Goal: Task Accomplishment & Management: Manage account settings

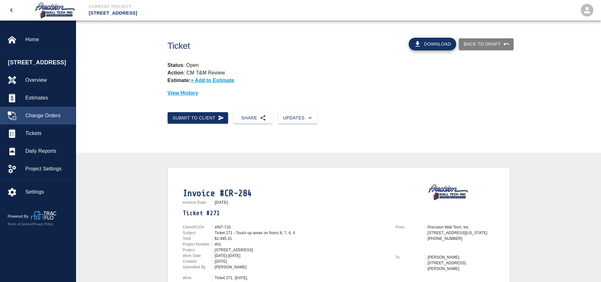
drag, startPoint x: 48, startPoint y: 137, endPoint x: 64, endPoint y: 132, distance: 16.8
click at [48, 137] on div "Tickets" at bounding box center [38, 133] width 76 height 18
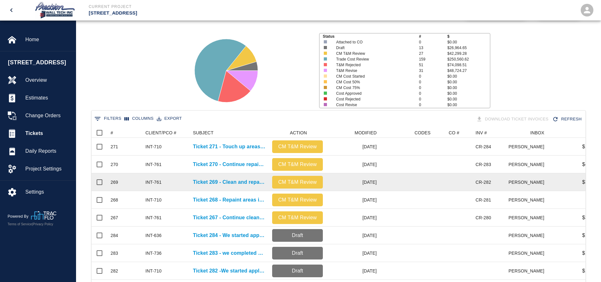
scroll to position [47, 0]
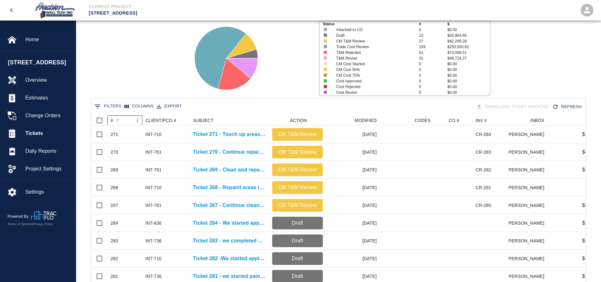
click at [124, 119] on div "#" at bounding box center [122, 120] width 22 height 10
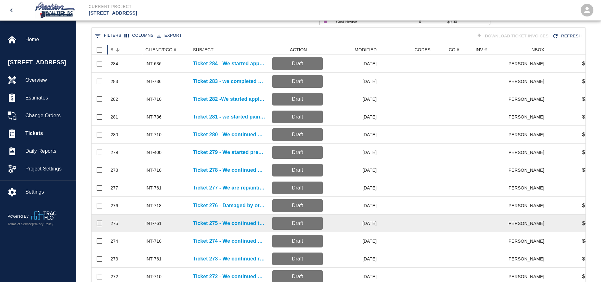
scroll to position [190, 0]
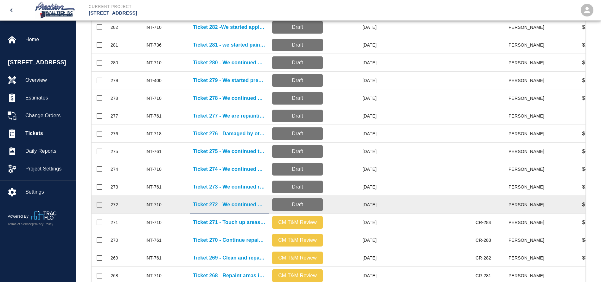
click at [232, 204] on p "Ticket 272 - We continued doing touch-up paint on walls, ceilings, metal doors,…" at bounding box center [229, 205] width 73 height 8
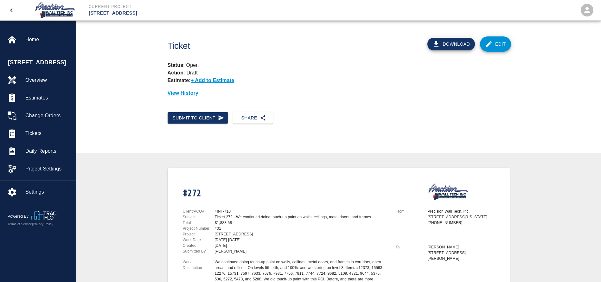
click at [506, 41] on link "Edit" at bounding box center [495, 43] width 31 height 15
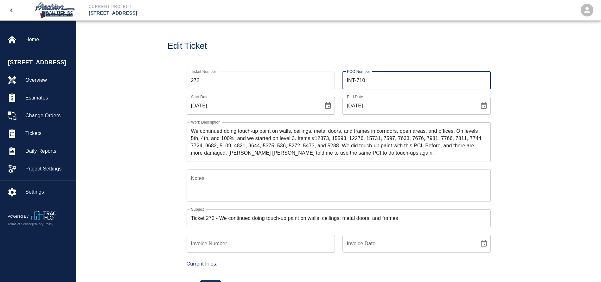
click at [378, 79] on input "INT-710" at bounding box center [416, 81] width 148 height 18
click at [324, 105] on icon "Choose date, selected date is Aug 25, 2025" at bounding box center [328, 106] width 8 height 8
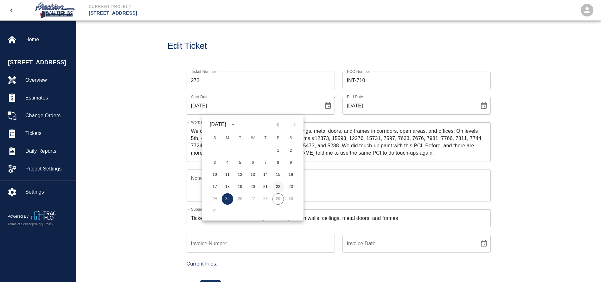
click at [279, 184] on button "22" at bounding box center [277, 186] width 11 height 11
type input "[DATE]"
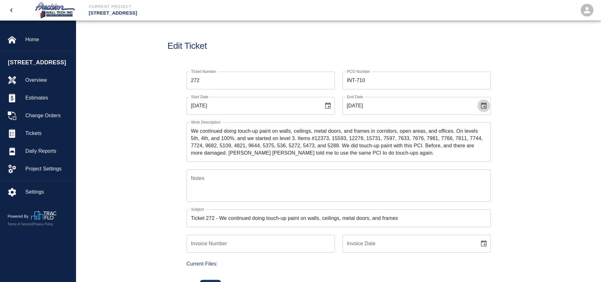
click at [482, 106] on icon "Choose date, selected date is Aug 25, 2025" at bounding box center [484, 106] width 8 height 8
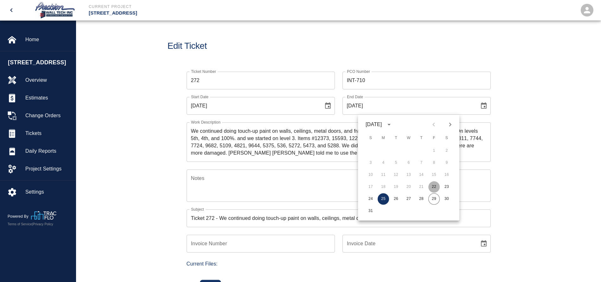
click at [433, 187] on button "22" at bounding box center [433, 186] width 11 height 11
type input "[DATE]"
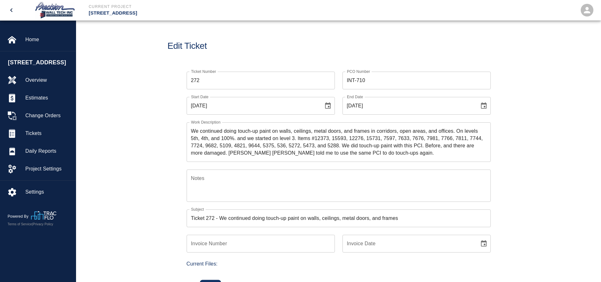
click at [191, 130] on textarea "We continued doing touch-up paint on walls, ceilings, metal doors, and frames i…" at bounding box center [338, 141] width 295 height 29
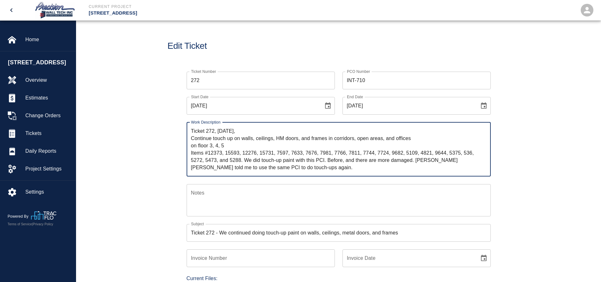
drag, startPoint x: 280, startPoint y: 168, endPoint x: 245, endPoint y: 160, distance: 36.2
click at [245, 160] on textarea "Ticket 272, [DATE], Continue touch up on walls, ceilings, HM doors, and frames …" at bounding box center [338, 149] width 295 height 44
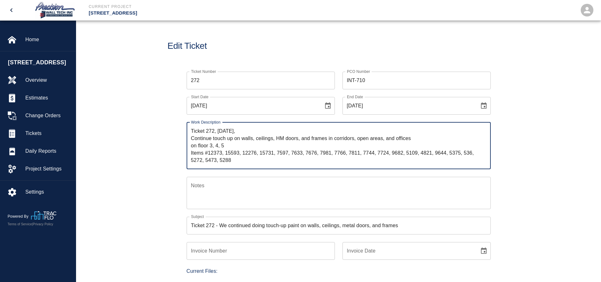
type textarea "Ticket 272, [DATE], Continue touch up on walls, ceilings, HM doors, and frames …"
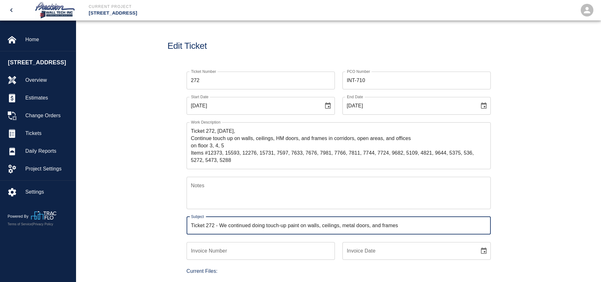
drag, startPoint x: 402, startPoint y: 226, endPoint x: 221, endPoint y: 228, distance: 180.5
click at [221, 228] on input "Ticket 272 - We continued doing touch-up paint on walls, ceilings, metal doors,…" at bounding box center [338, 226] width 304 height 18
type input "Ticket 272 - Continue touching up areas on floors 3, 4, 5"
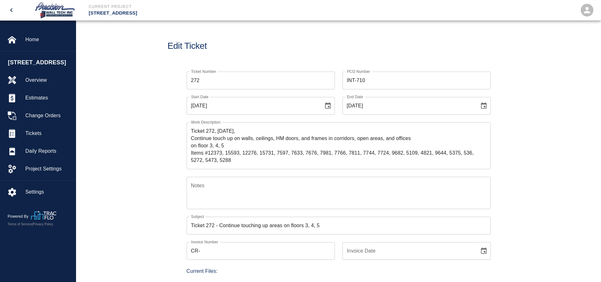
scroll to position [47, 0]
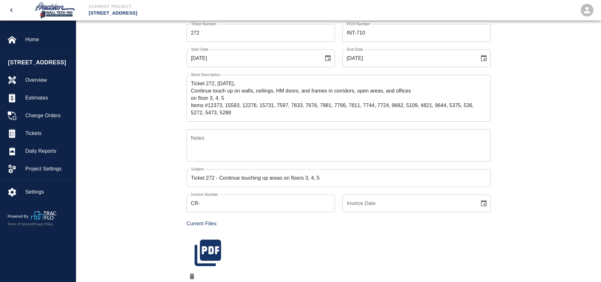
click at [262, 203] on input "CR-" at bounding box center [260, 203] width 148 height 18
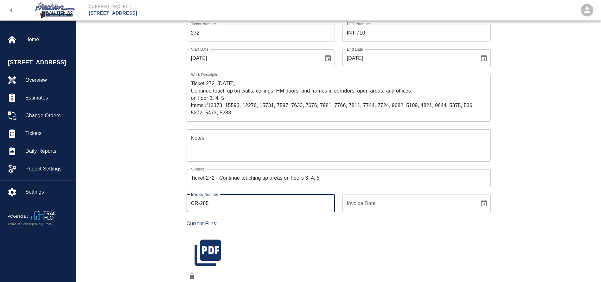
type input "CR-285"
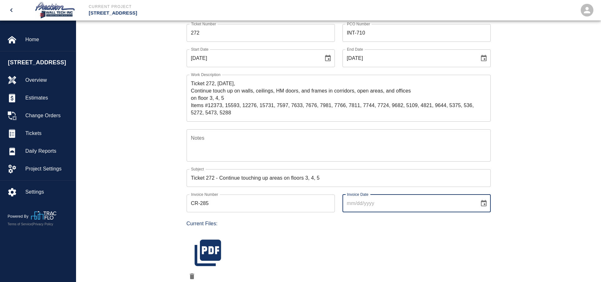
click at [483, 205] on icon "Choose date" at bounding box center [484, 203] width 6 height 6
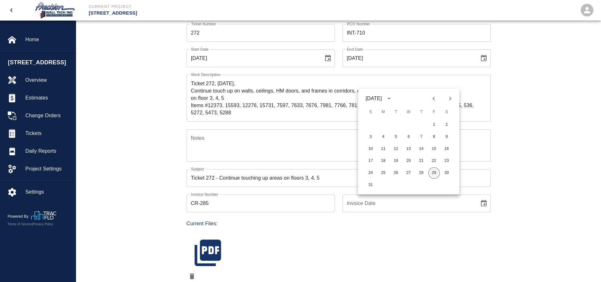
click at [431, 171] on button "29" at bounding box center [433, 172] width 11 height 11
type input "[DATE]"
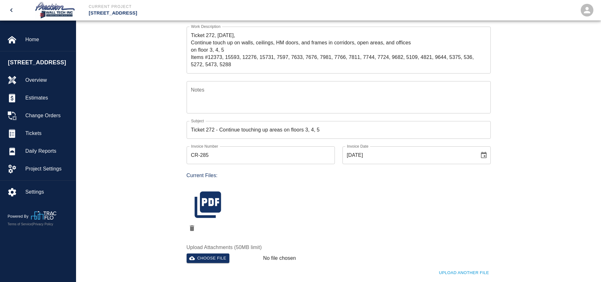
scroll to position [142, 0]
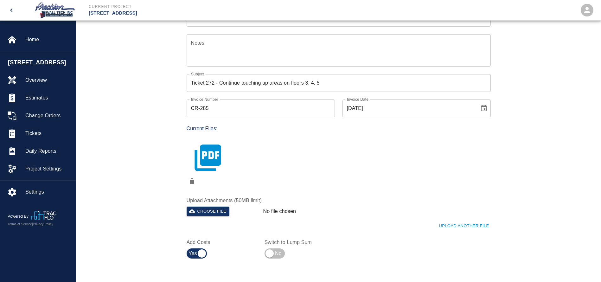
click at [210, 158] on icon "button" at bounding box center [208, 158] width 32 height 32
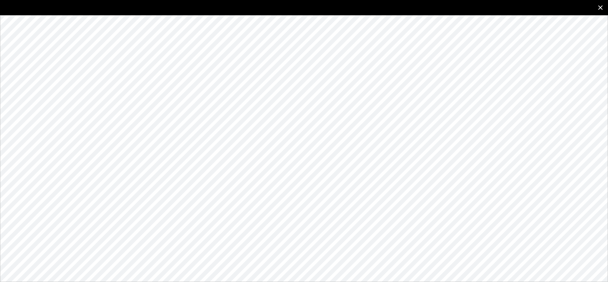
click at [596, 7] on button "close" at bounding box center [600, 7] width 15 height 15
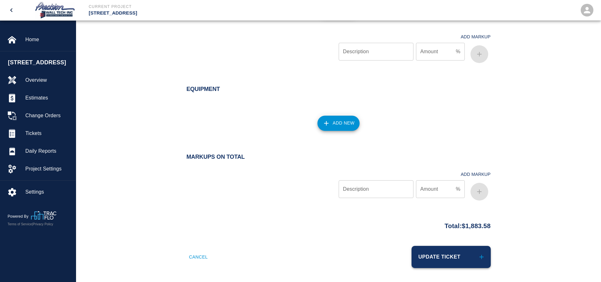
scroll to position [672, 0]
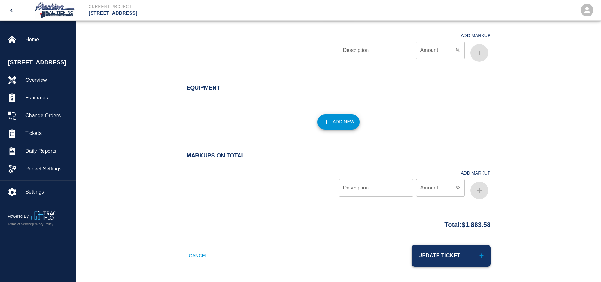
click at [457, 257] on button "Update Ticket" at bounding box center [450, 255] width 79 height 22
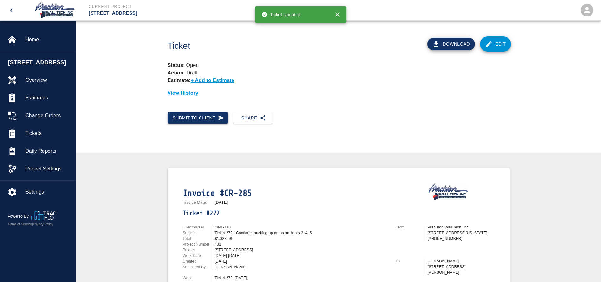
click at [203, 121] on button "Submit to Client" at bounding box center [197, 118] width 61 height 12
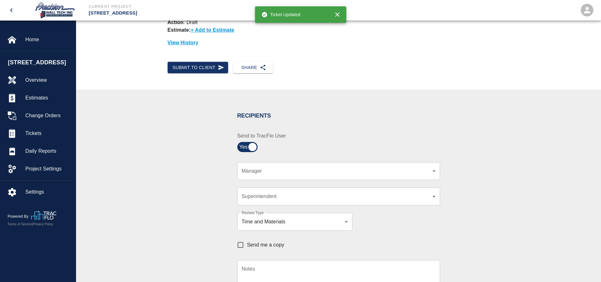
scroll to position [95, 0]
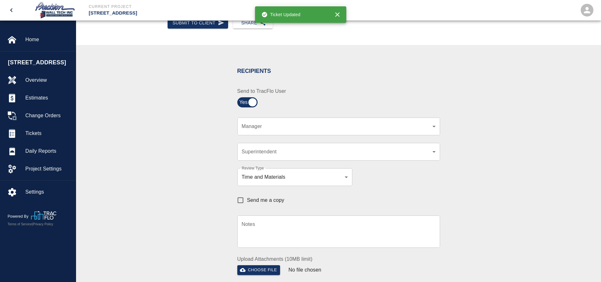
click at [287, 132] on div "​ Manager" at bounding box center [338, 126] width 203 height 18
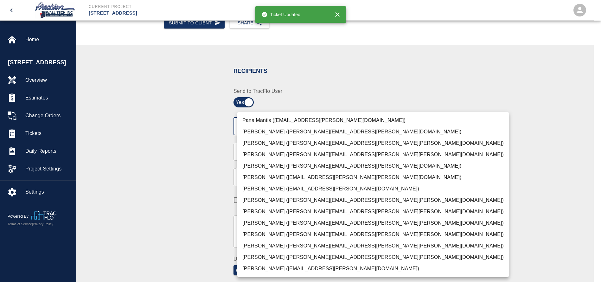
click at [286, 126] on body "Current Project [STREET_ADDRESS] Home [STREET_ADDRESS] Overview Estimates Chang…" at bounding box center [300, 46] width 601 height 282
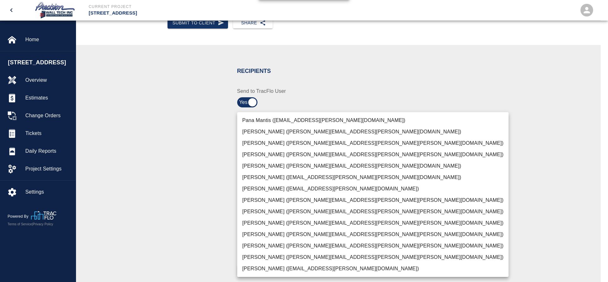
click at [256, 253] on li "[PERSON_NAME] ([PERSON_NAME][EMAIL_ADDRESS][PERSON_NAME][PERSON_NAME][DOMAIN_NA…" at bounding box center [372, 256] width 271 height 11
type input "f2151df9-a33d-4239-98b3-85d2c5195f79"
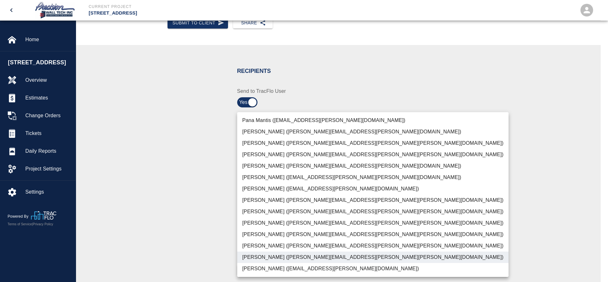
click at [201, 213] on div at bounding box center [304, 141] width 608 height 282
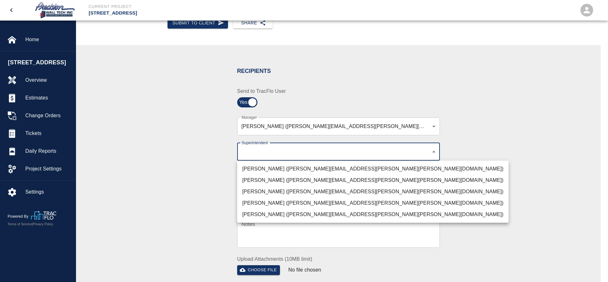
click at [276, 153] on body "Current Project [STREET_ADDRESS] Home [STREET_ADDRESS] Overview Estimates Chang…" at bounding box center [304, 46] width 608 height 282
click at [266, 174] on li "[PERSON_NAME] ([PERSON_NAME][EMAIL_ADDRESS][PERSON_NAME][PERSON_NAME][DOMAIN_NA…" at bounding box center [372, 179] width 271 height 11
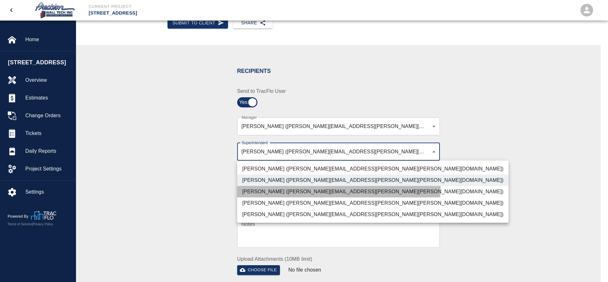
click at [267, 188] on li "[PERSON_NAME] ([PERSON_NAME][EMAIL_ADDRESS][PERSON_NAME][PERSON_NAME][DOMAIN_NA…" at bounding box center [372, 191] width 271 height 11
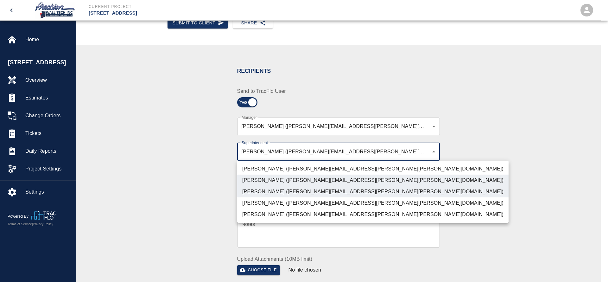
click at [256, 202] on li "[PERSON_NAME] ([PERSON_NAME][EMAIL_ADDRESS][PERSON_NAME][PERSON_NAME][DOMAIN_NA…" at bounding box center [372, 202] width 271 height 11
type input "72aacb9d-1564-447f-ab89-2c6ab52824c7,32bad40b-bb12-40c1-a9d7-1de55074e5d0,5cbe5…"
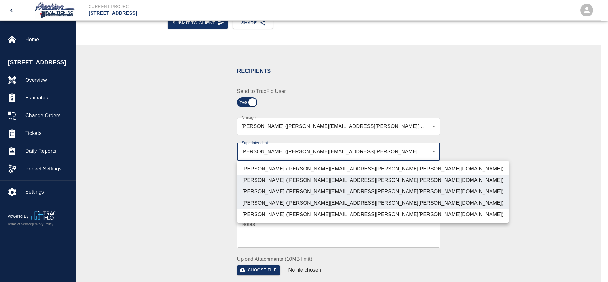
click at [196, 197] on div at bounding box center [304, 141] width 608 height 282
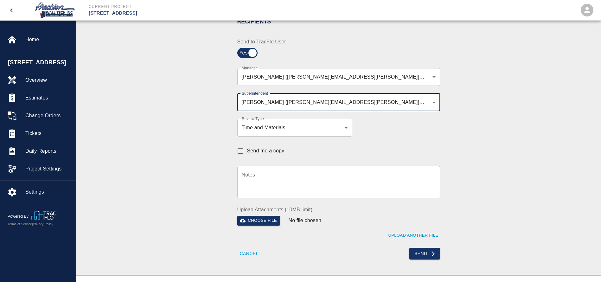
scroll to position [190, 0]
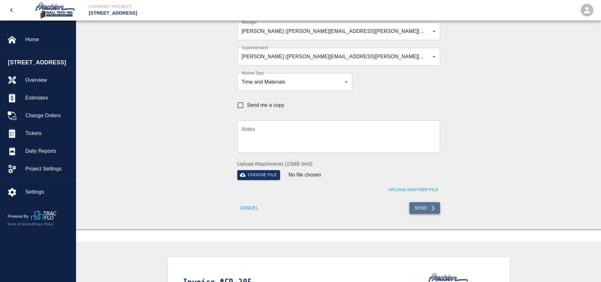
click at [410, 205] on button "Send" at bounding box center [424, 208] width 31 height 12
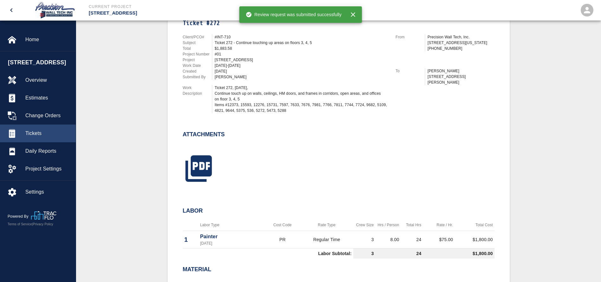
click at [49, 137] on span "Tickets" at bounding box center [47, 134] width 45 height 8
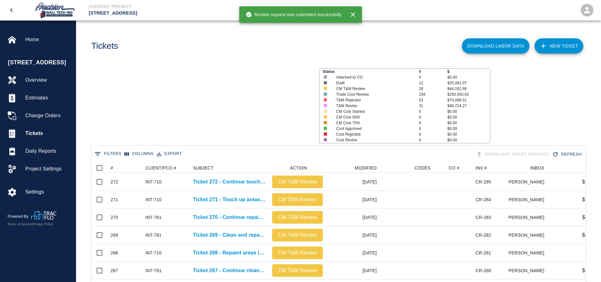
scroll to position [365, 486]
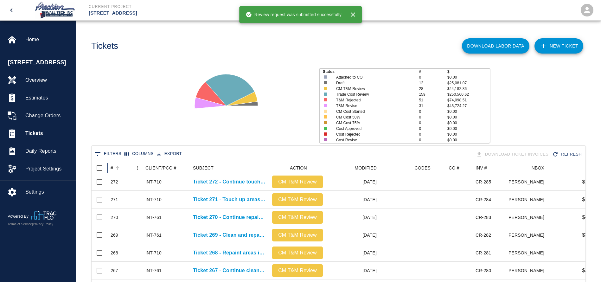
click at [129, 168] on div "#" at bounding box center [122, 168] width 22 height 10
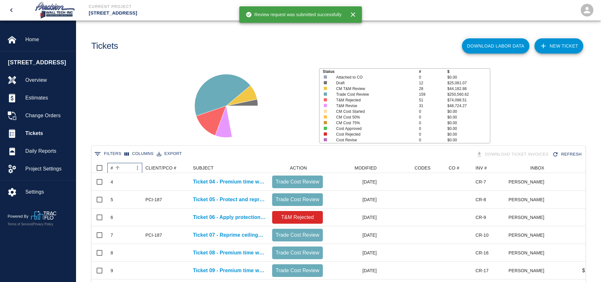
click at [129, 168] on div "#" at bounding box center [122, 168] width 22 height 10
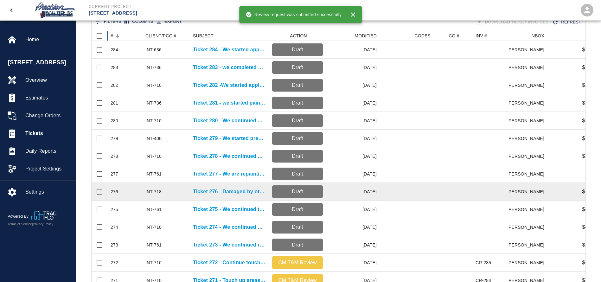
scroll to position [142, 0]
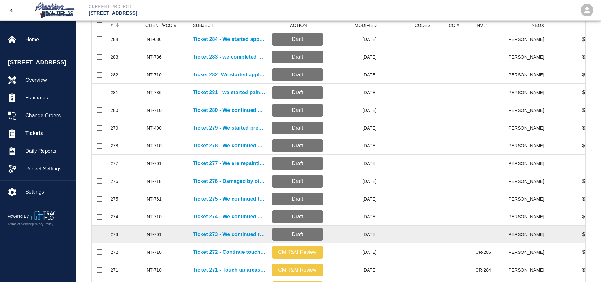
click at [243, 233] on p "Ticket 273 - We continued repainting the entire nosing of the floor epoxy p-11 …" at bounding box center [229, 235] width 73 height 8
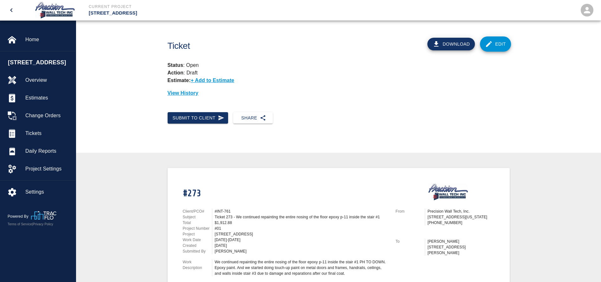
click at [492, 50] on link "Edit" at bounding box center [495, 43] width 31 height 15
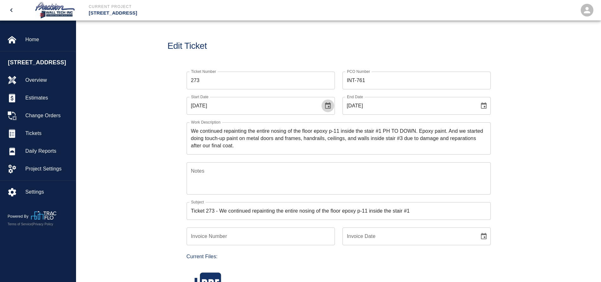
click at [326, 106] on icon "Choose date, selected date is Aug 25, 2025" at bounding box center [328, 106] width 8 height 8
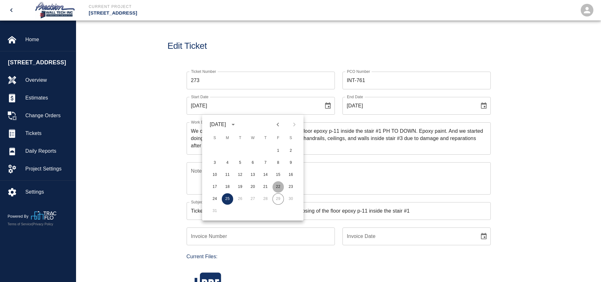
click at [278, 186] on button "22" at bounding box center [277, 186] width 11 height 11
type input "[DATE]"
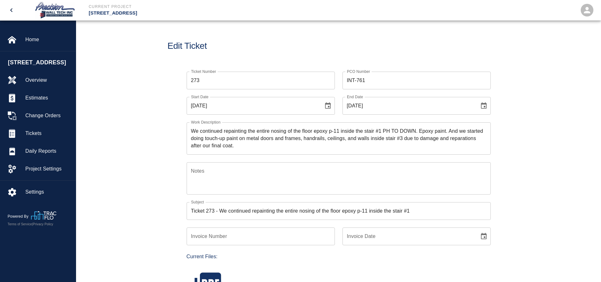
click at [483, 105] on icon "Choose date, selected date is Aug 25, 2025" at bounding box center [484, 106] width 8 height 8
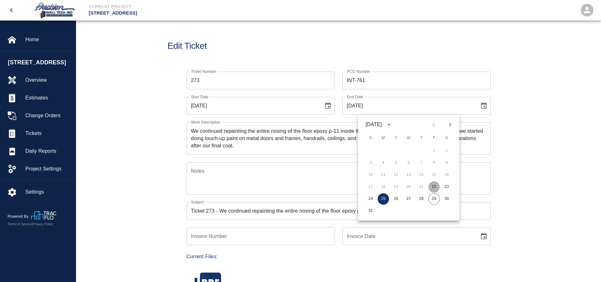
click at [435, 188] on button "22" at bounding box center [433, 186] width 11 height 11
type input "[DATE]"
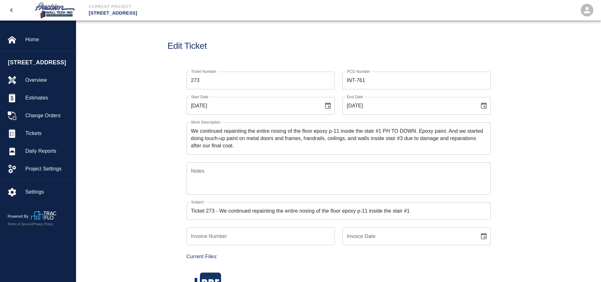
click at [191, 133] on textarea "We continued repainting the entire nosing of the floor epoxy p-11 inside the st…" at bounding box center [338, 138] width 295 height 22
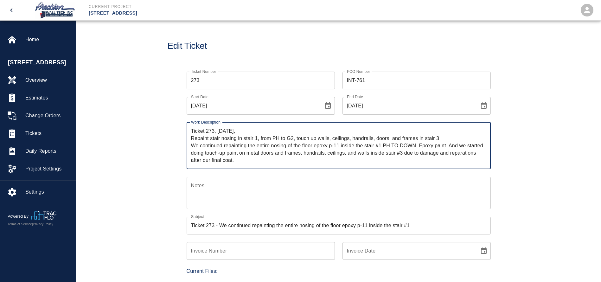
drag, startPoint x: 245, startPoint y: 160, endPoint x: 191, endPoint y: 144, distance: 56.4
click at [191, 144] on textarea "Ticket 273, [DATE], Repaint stair nosing in stair 1, from PH to G2, touch up wa…" at bounding box center [338, 145] width 295 height 36
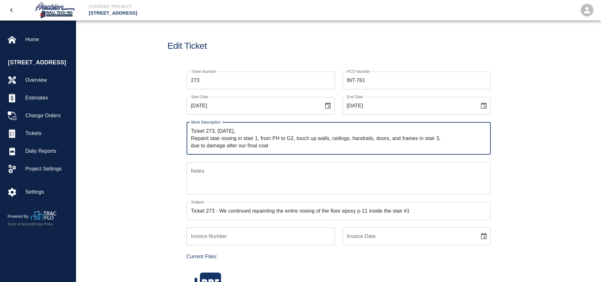
type textarea "Ticket 273, [DATE], Repaint stair nosing in stair 1, from PH to G2, touch up wa…"
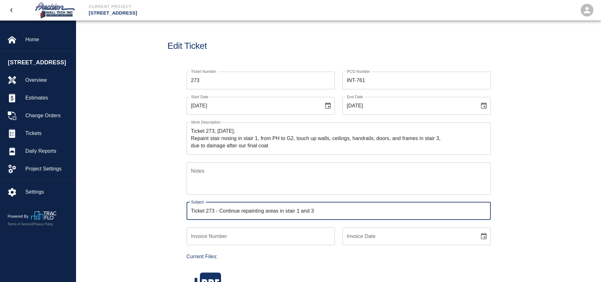
type input "Ticket 273 - Continue repainting areas in stair 1 and 3"
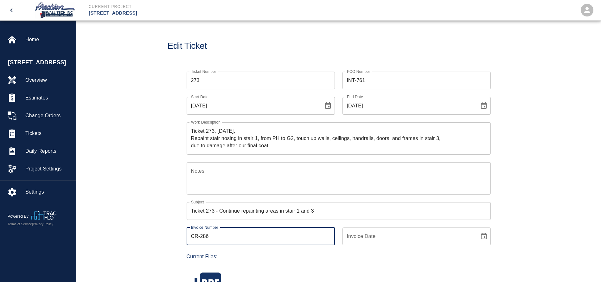
type input "CR-286"
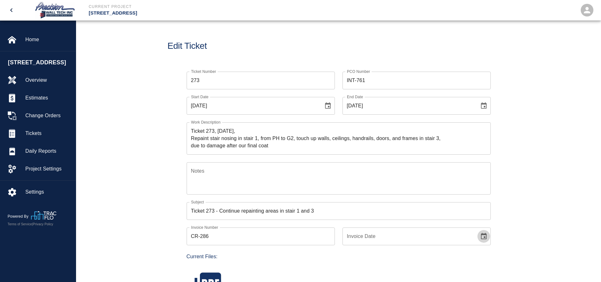
click at [485, 234] on icon "Choose date" at bounding box center [484, 236] width 6 height 6
click at [433, 205] on button "29" at bounding box center [433, 205] width 11 height 11
type input "[DATE]"
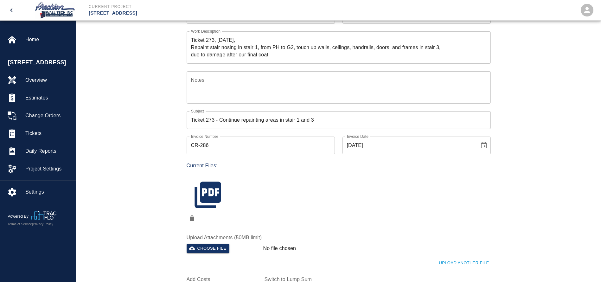
scroll to position [95, 0]
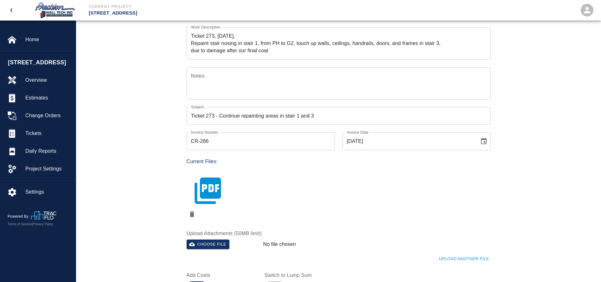
click at [215, 192] on icon "button" at bounding box center [207, 190] width 26 height 26
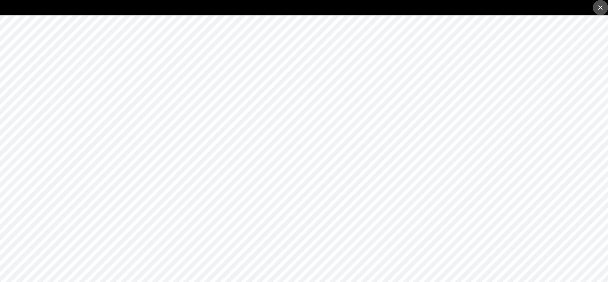
click at [597, 6] on icon "close" at bounding box center [601, 8] width 8 height 8
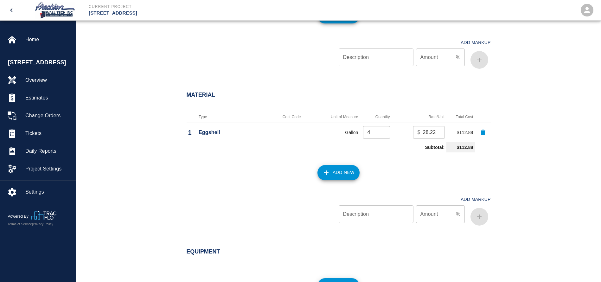
scroll to position [475, 0]
click at [331, 168] on button "Add New" at bounding box center [338, 171] width 42 height 15
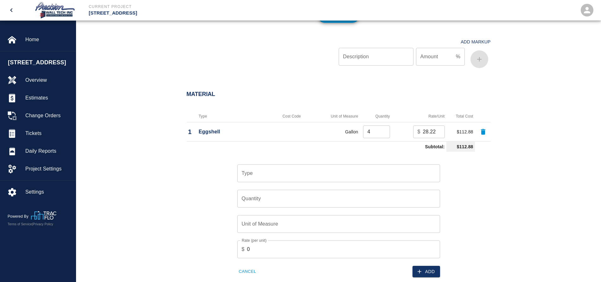
click at [360, 173] on input "Type" at bounding box center [338, 173] width 197 height 12
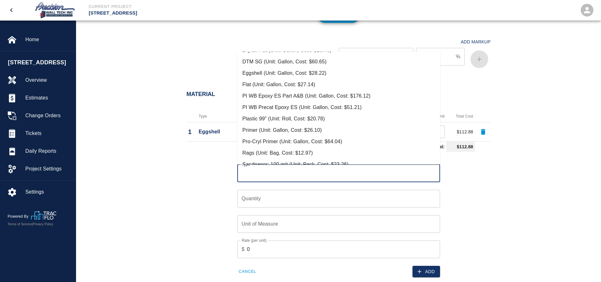
scroll to position [132, 0]
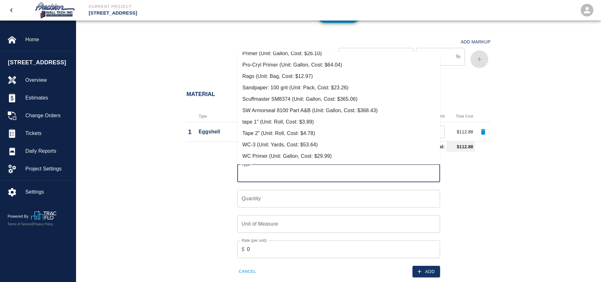
click at [291, 109] on li "SW Armorseal 8100 Part A&B (Unit: Gallon, Cost: $368.43)" at bounding box center [338, 110] width 203 height 11
type input "SW Armorseal 8100 Part A&B (Unit: Gallon, Cost: $368.43)"
type input "Gallon"
type input "368.43"
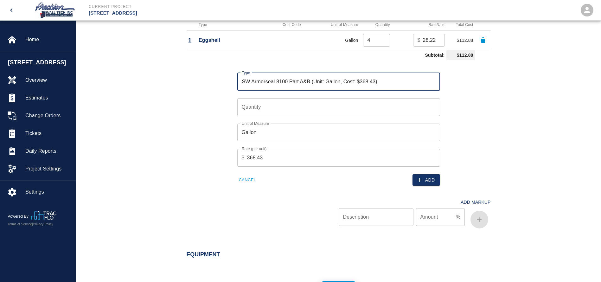
scroll to position [570, 0]
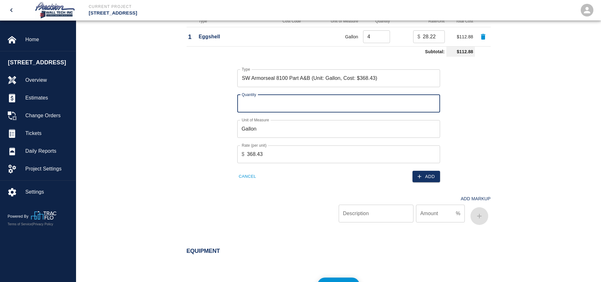
click at [303, 103] on input "Quantity" at bounding box center [338, 104] width 203 height 18
type input "1"
click at [419, 174] on icon "button" at bounding box center [419, 176] width 6 height 6
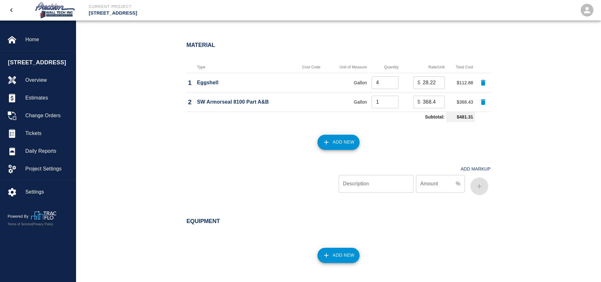
scroll to position [475, 0]
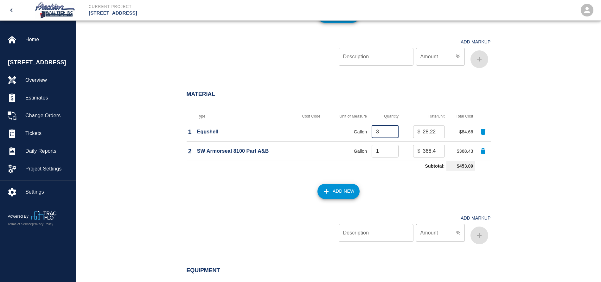
type input "3"
click at [389, 132] on input "3" at bounding box center [384, 131] width 27 height 13
drag, startPoint x: 548, startPoint y: 196, endPoint x: 539, endPoint y: 189, distance: 11.8
click at [548, 196] on div "Material Type Cost Code Unit of Measure Quantity Rate/Unit Total Cost 1 Eggshel…" at bounding box center [338, 170] width 525 height 184
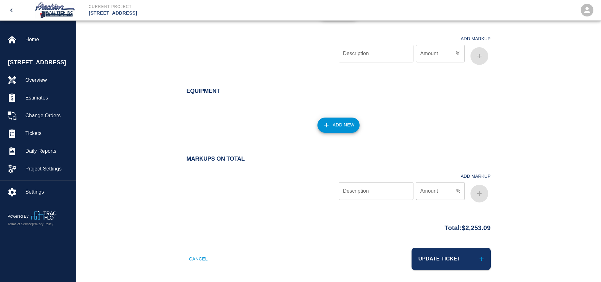
scroll to position [657, 0]
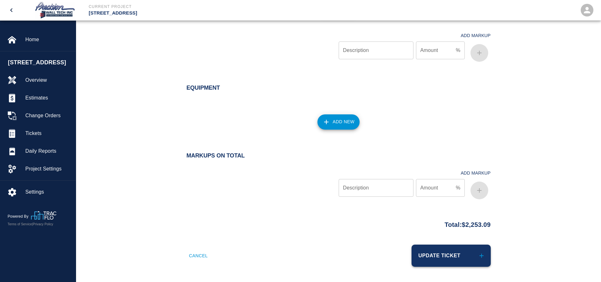
click at [456, 258] on button "Update Ticket" at bounding box center [450, 255] width 79 height 22
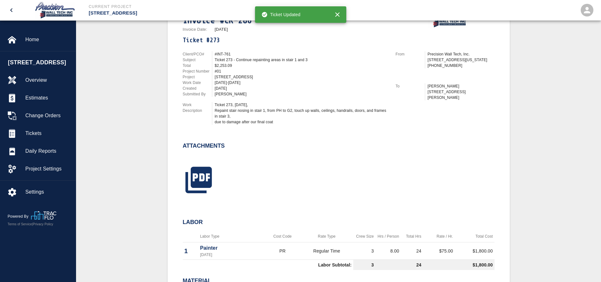
scroll to position [190, 0]
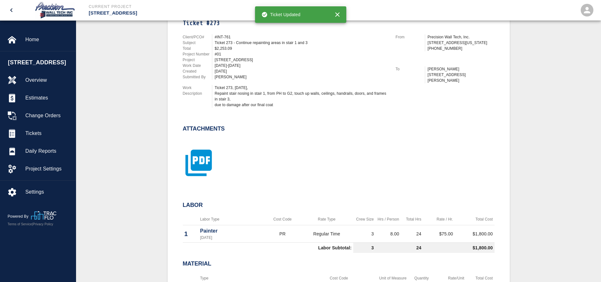
click at [207, 167] on icon "button" at bounding box center [198, 162] width 26 height 26
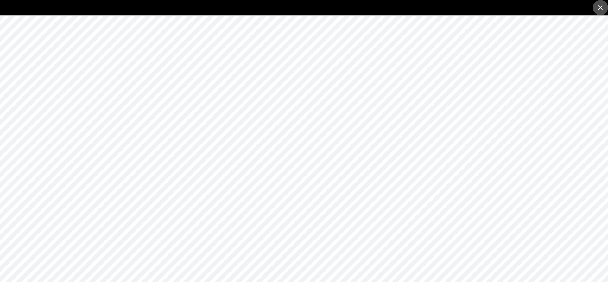
click at [599, 9] on icon "close" at bounding box center [601, 8] width 8 height 8
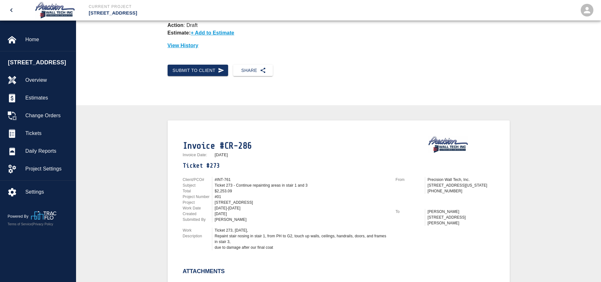
scroll to position [0, 0]
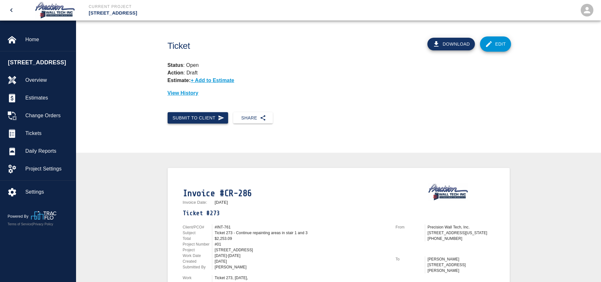
click at [218, 118] on button "Submit to Client" at bounding box center [197, 118] width 61 height 12
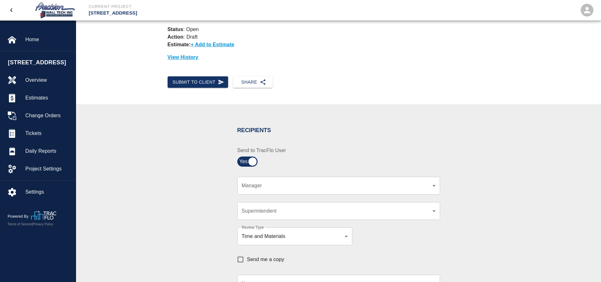
scroll to position [95, 0]
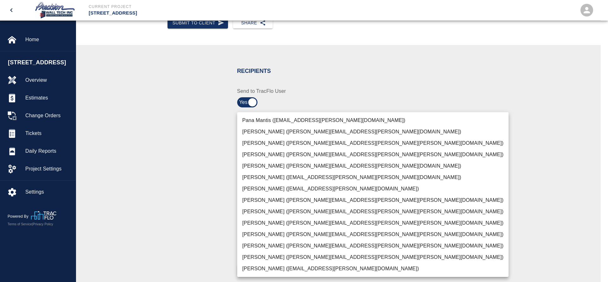
click at [316, 127] on body "Current Project [STREET_ADDRESS] Home [STREET_ADDRESS] Overview Estimates Chang…" at bounding box center [304, 46] width 608 height 282
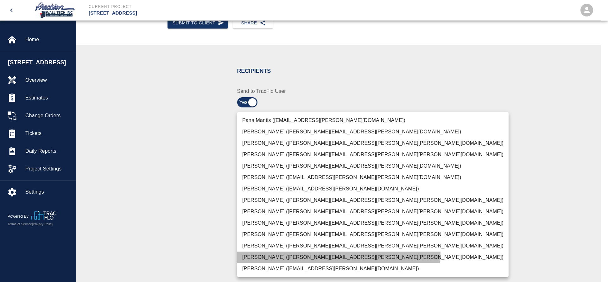
click at [254, 252] on li "[PERSON_NAME] ([PERSON_NAME][EMAIL_ADDRESS][PERSON_NAME][PERSON_NAME][DOMAIN_NA…" at bounding box center [372, 256] width 271 height 11
type input "f2151df9-a33d-4239-98b3-85d2c5195f79"
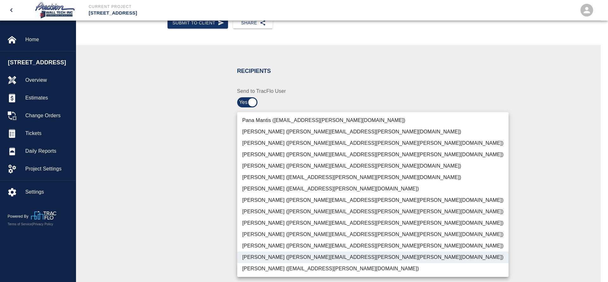
click at [165, 222] on div at bounding box center [304, 141] width 608 height 282
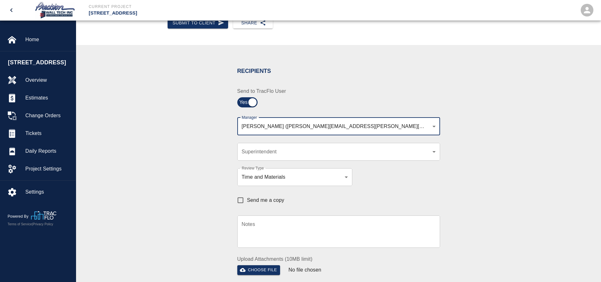
click at [272, 151] on body "Current Project [STREET_ADDRESS] Home [STREET_ADDRESS] Overview Estimates Chang…" at bounding box center [300, 46] width 601 height 282
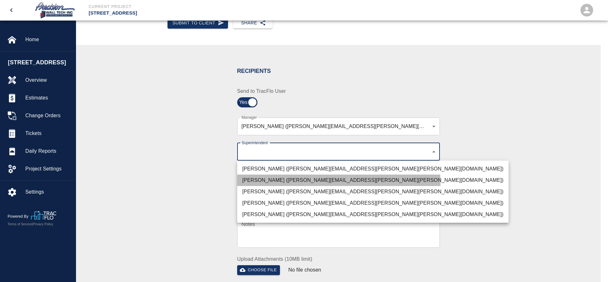
click at [268, 183] on li "[PERSON_NAME] ([PERSON_NAME][EMAIL_ADDRESS][PERSON_NAME][PERSON_NAME][DOMAIN_NA…" at bounding box center [372, 179] width 271 height 11
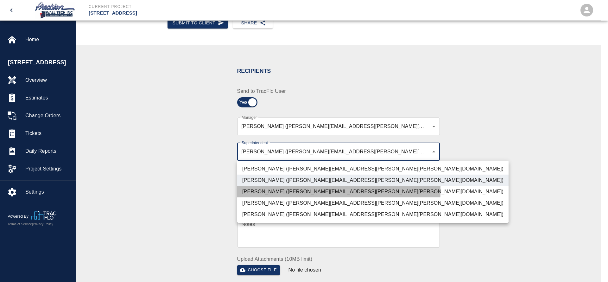
click at [263, 190] on li "[PERSON_NAME] ([PERSON_NAME][EMAIL_ADDRESS][PERSON_NAME][PERSON_NAME][DOMAIN_NA…" at bounding box center [372, 191] width 271 height 11
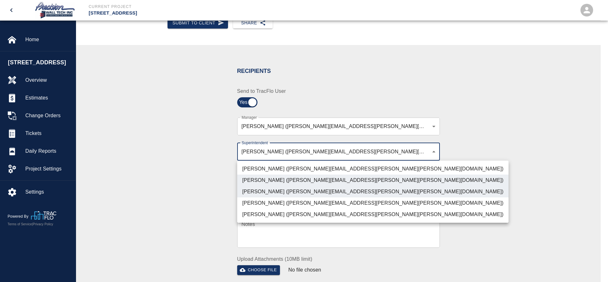
drag, startPoint x: 260, startPoint y: 199, endPoint x: 247, endPoint y: 201, distance: 13.3
click at [259, 200] on li "[PERSON_NAME] ([PERSON_NAME][EMAIL_ADDRESS][PERSON_NAME][PERSON_NAME][DOMAIN_NA…" at bounding box center [372, 202] width 271 height 11
type input "72aacb9d-1564-447f-ab89-2c6ab52824c7,32bad40b-bb12-40c1-a9d7-1de55074e5d0,5cbe5…"
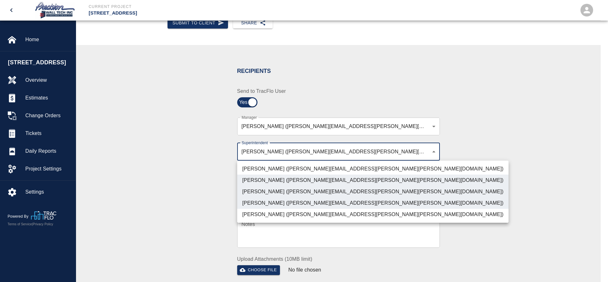
click at [202, 198] on div at bounding box center [304, 141] width 608 height 282
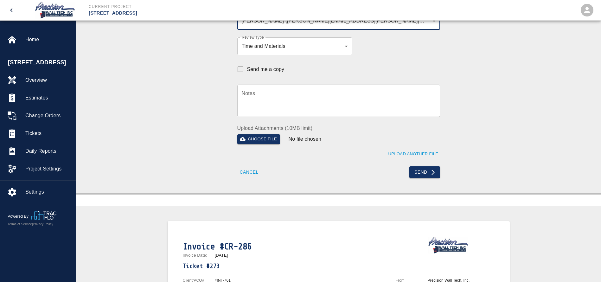
scroll to position [237, 0]
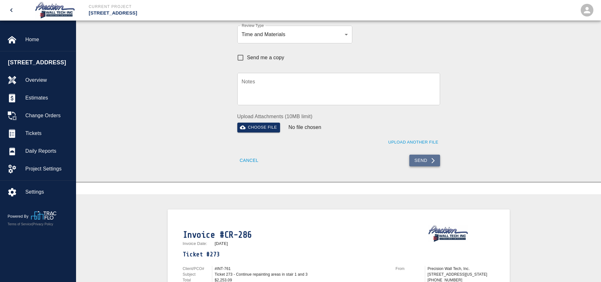
click at [414, 165] on button "Send" at bounding box center [424, 161] width 31 height 12
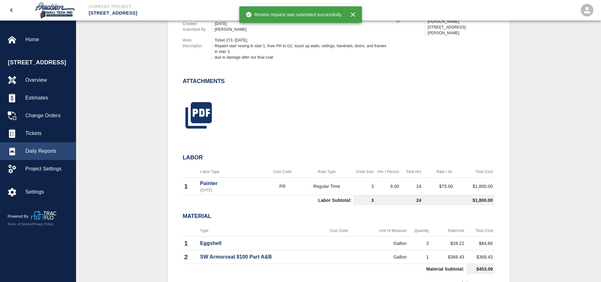
click at [35, 137] on span "Tickets" at bounding box center [47, 134] width 45 height 8
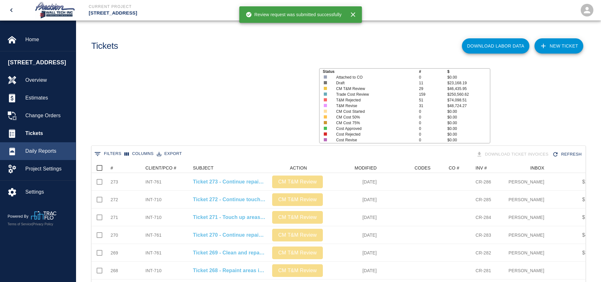
scroll to position [365, 486]
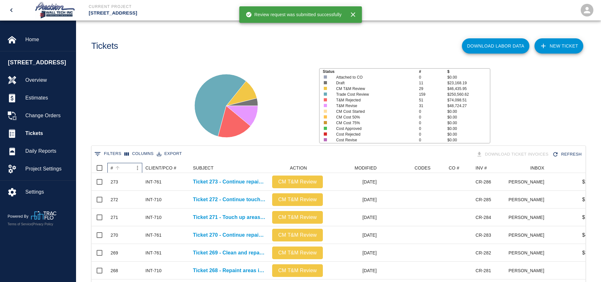
click at [129, 166] on div "#" at bounding box center [122, 168] width 22 height 10
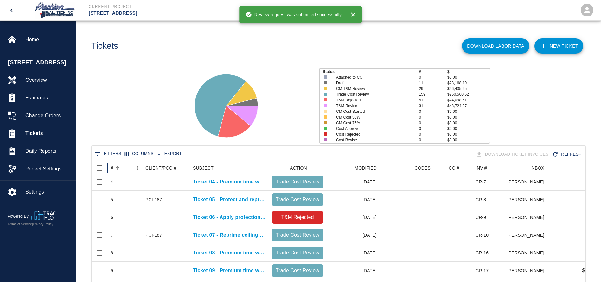
click at [129, 166] on div "#" at bounding box center [122, 168] width 22 height 10
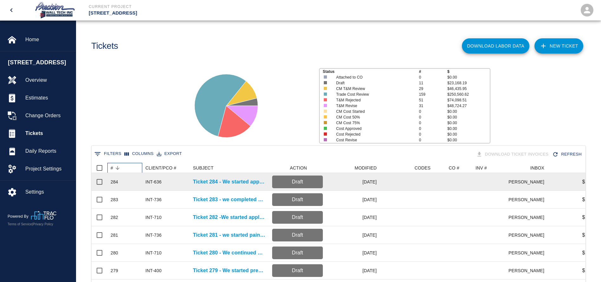
scroll to position [142, 0]
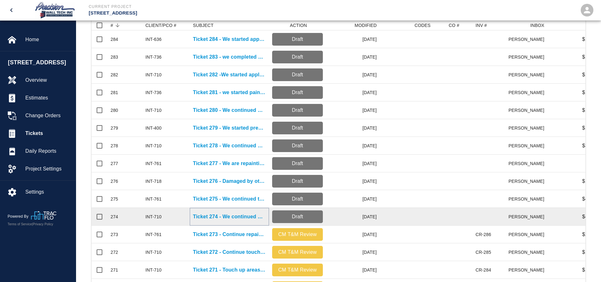
click at [237, 213] on p "Ticket 274 - We continued doing touch-up paint on the ceiling, metal doors, and…" at bounding box center [229, 217] width 73 height 8
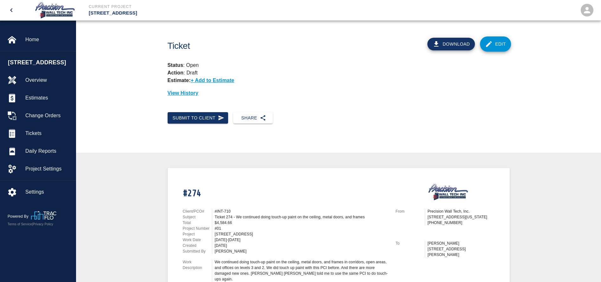
click at [494, 47] on link "Edit" at bounding box center [495, 43] width 31 height 15
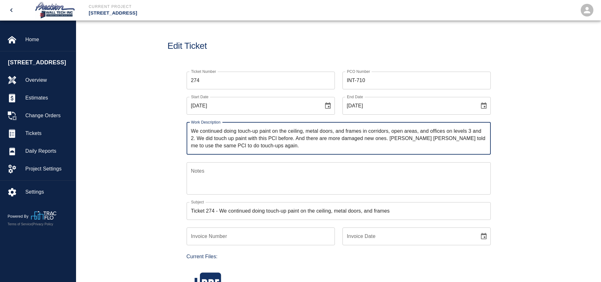
click at [326, 103] on icon "Choose date, selected date is Aug 25, 2025" at bounding box center [328, 105] width 6 height 6
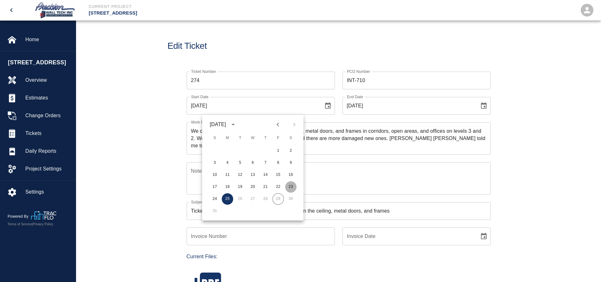
click at [295, 185] on button "23" at bounding box center [290, 186] width 11 height 11
type input "[DATE]"
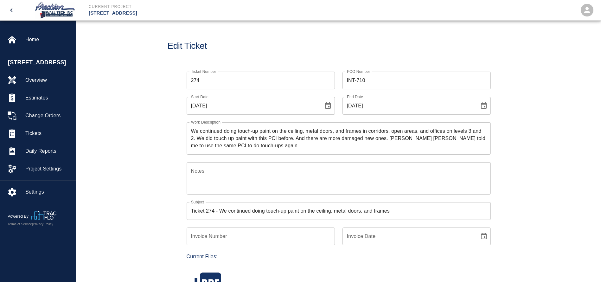
click at [486, 108] on icon "Choose date, selected date is Aug 25, 2025" at bounding box center [484, 105] width 6 height 6
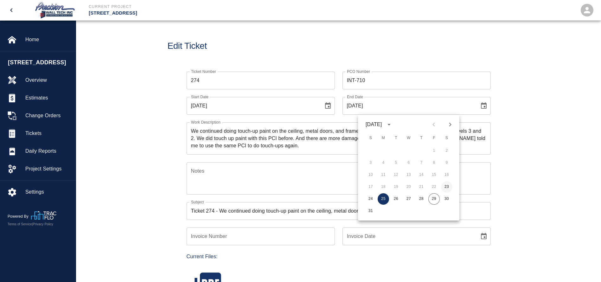
click at [445, 183] on button "23" at bounding box center [446, 186] width 11 height 11
type input "[DATE]"
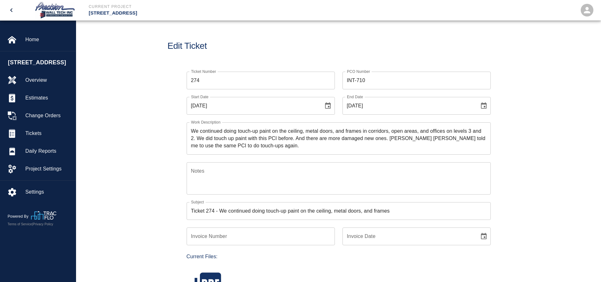
drag, startPoint x: 192, startPoint y: 131, endPoint x: 198, endPoint y: 138, distance: 9.4
click at [192, 130] on textarea "We continued doing touch-up paint on the ceiling, metal doors, and frames in co…" at bounding box center [338, 138] width 295 height 22
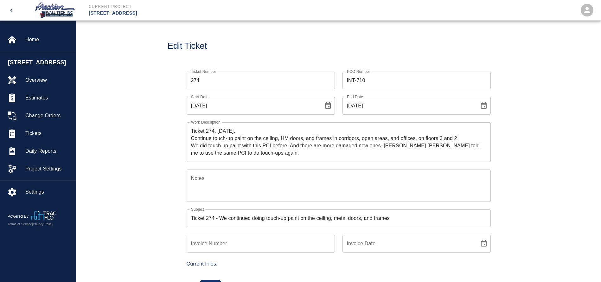
drag, startPoint x: 265, startPoint y: 157, endPoint x: 197, endPoint y: 149, distance: 68.8
click at [197, 149] on div "Ticket 274, [DATE], Continue touch-up paint on the ceiling, HM doors, and frame…" at bounding box center [338, 142] width 304 height 40
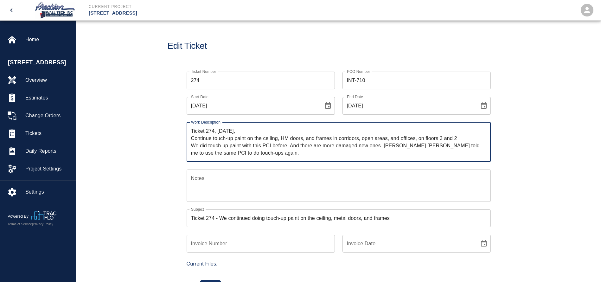
click at [252, 155] on textarea "Ticket 274, [DATE], Continue touch-up paint on the ceiling, HM doors, and frame…" at bounding box center [338, 141] width 295 height 29
drag, startPoint x: 247, startPoint y: 154, endPoint x: 189, endPoint y: 146, distance: 59.0
click at [189, 146] on div "Ticket 274, [DATE], Continue touch-up paint on the ceiling, HM doors, and frame…" at bounding box center [338, 142] width 304 height 40
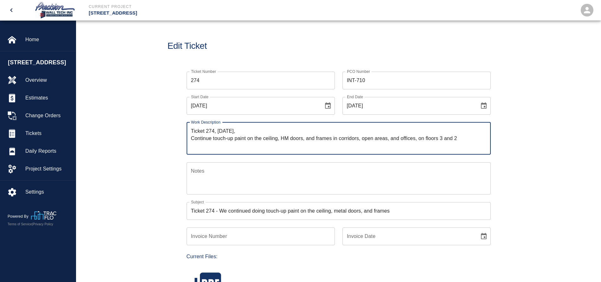
type textarea "Ticket 274, [DATE], Continue touch-up paint on the ceiling, HM doors, and frame…"
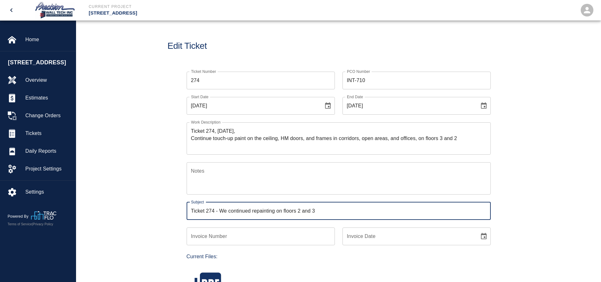
click at [230, 210] on input "Ticket 274 - We continued repainting on floors 2 and 3" at bounding box center [338, 211] width 304 height 18
type input "Ticket 274 - Continue repainting on floors 2 and 3"
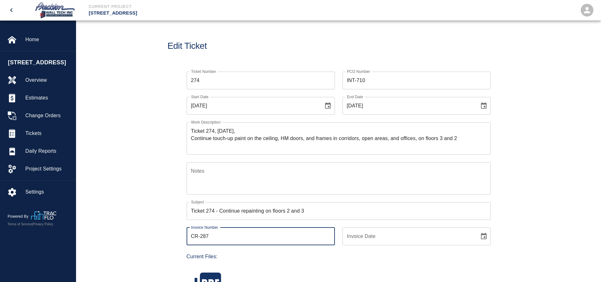
type input "CR-287"
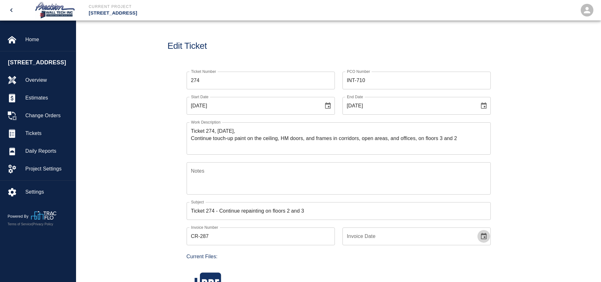
click at [484, 239] on icon "Choose date" at bounding box center [484, 236] width 8 height 8
click at [435, 205] on button "29" at bounding box center [433, 205] width 11 height 11
type input "[DATE]"
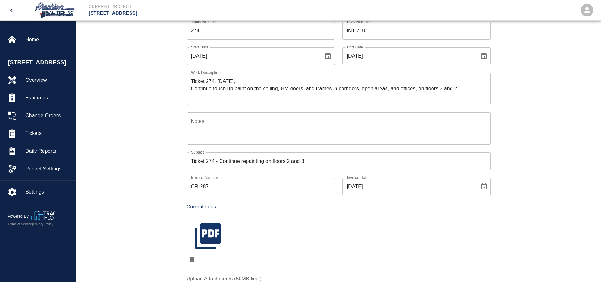
scroll to position [95, 0]
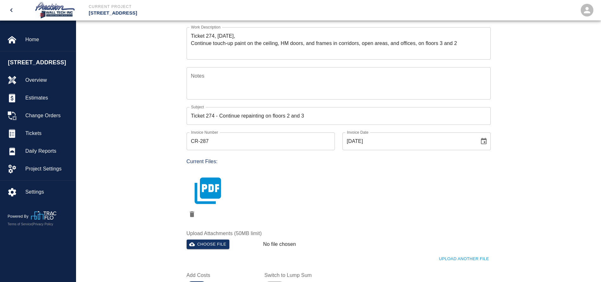
click at [217, 188] on icon "button" at bounding box center [208, 191] width 32 height 32
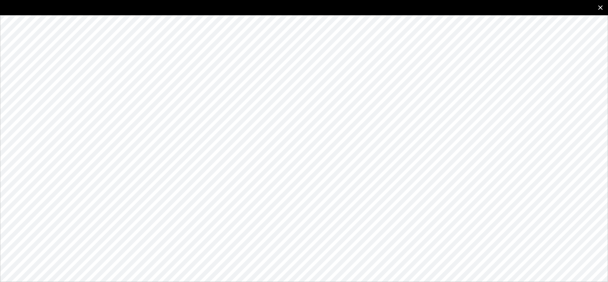
click at [599, 7] on icon "close" at bounding box center [601, 8] width 8 height 8
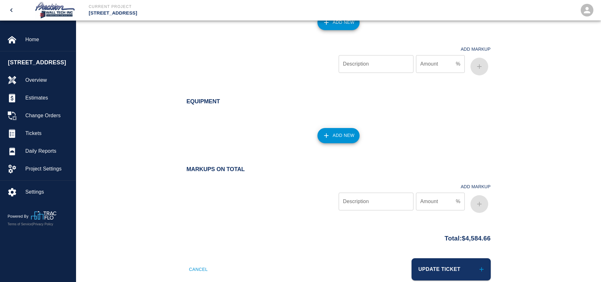
scroll to position [638, 0]
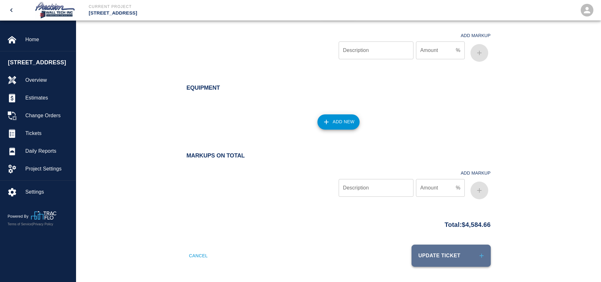
click at [446, 249] on button "Update Ticket" at bounding box center [450, 255] width 79 height 22
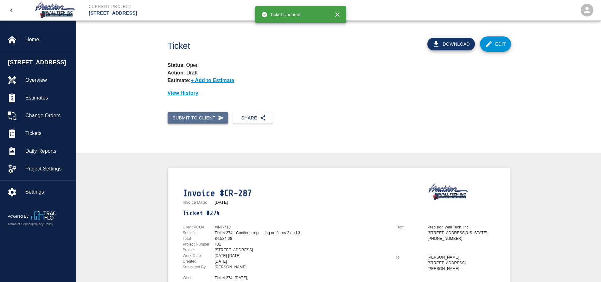
click at [212, 118] on button "Submit to Client" at bounding box center [197, 118] width 61 height 12
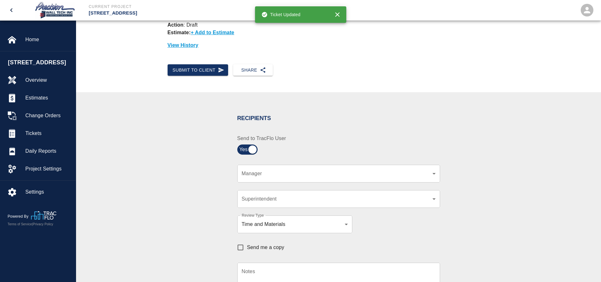
scroll to position [95, 0]
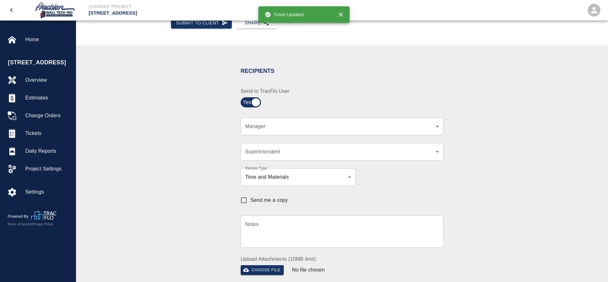
click at [284, 127] on body "Current Project [STREET_ADDRESS] Home [STREET_ADDRESS] Overview Estimates Chang…" at bounding box center [304, 46] width 608 height 282
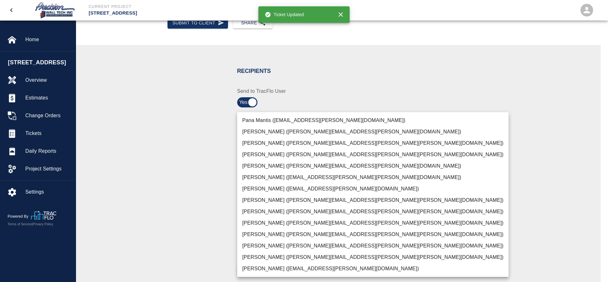
click at [263, 255] on li "[PERSON_NAME] ([PERSON_NAME][EMAIL_ADDRESS][PERSON_NAME][PERSON_NAME][DOMAIN_NA…" at bounding box center [372, 256] width 271 height 11
type input "f2151df9-a33d-4239-98b3-85d2c5195f79"
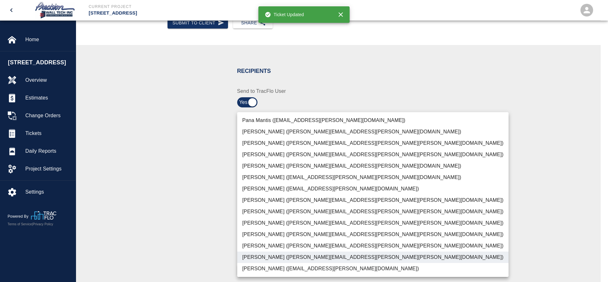
click at [203, 231] on div at bounding box center [304, 141] width 608 height 282
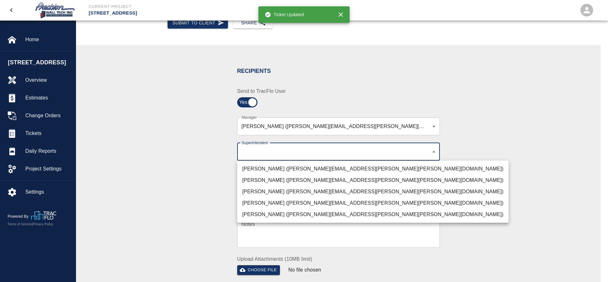
click at [293, 153] on body "Current Project [STREET_ADDRESS] Home [STREET_ADDRESS] Overview Estimates Chang…" at bounding box center [304, 46] width 608 height 282
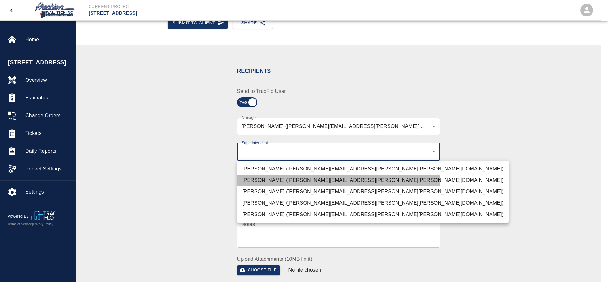
click at [275, 180] on li "[PERSON_NAME] ([PERSON_NAME][EMAIL_ADDRESS][PERSON_NAME][PERSON_NAME][DOMAIN_NA…" at bounding box center [372, 179] width 271 height 11
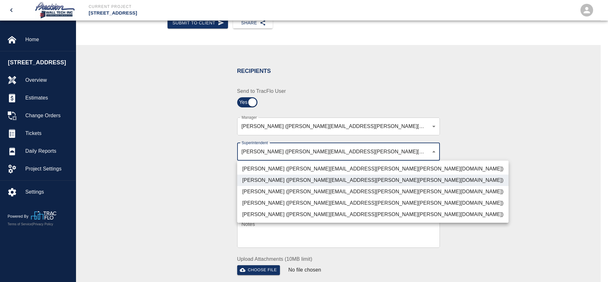
click at [270, 193] on li "[PERSON_NAME] ([PERSON_NAME][EMAIL_ADDRESS][PERSON_NAME][PERSON_NAME][DOMAIN_NA…" at bounding box center [372, 191] width 271 height 11
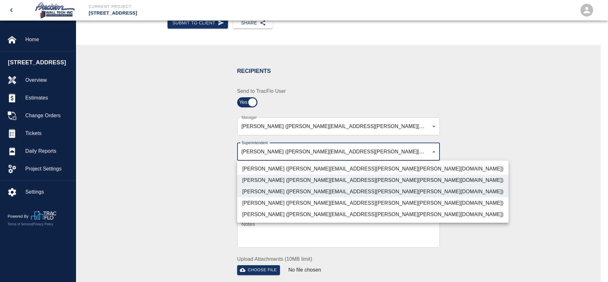
click at [262, 203] on li "[PERSON_NAME] ([PERSON_NAME][EMAIL_ADDRESS][PERSON_NAME][PERSON_NAME][DOMAIN_NA…" at bounding box center [372, 202] width 271 height 11
type input "72aacb9d-1564-447f-ab89-2c6ab52824c7,32bad40b-bb12-40c1-a9d7-1de55074e5d0,5cbe5…"
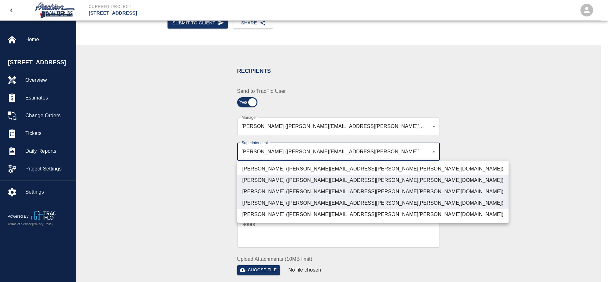
click at [203, 196] on div at bounding box center [304, 141] width 608 height 282
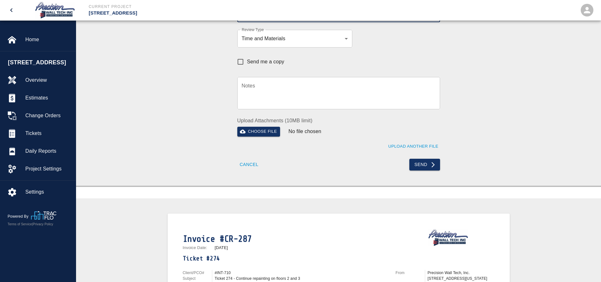
scroll to position [237, 0]
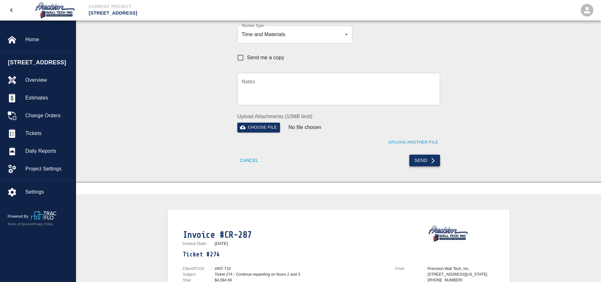
click at [429, 162] on button "Send" at bounding box center [424, 161] width 31 height 12
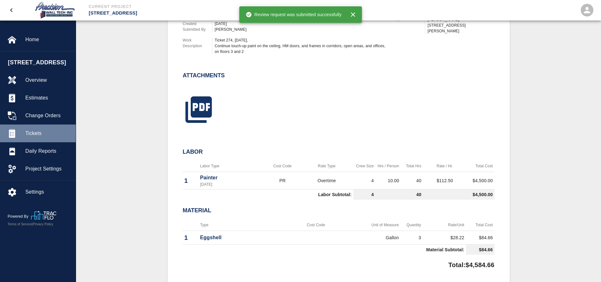
click at [28, 137] on span "Tickets" at bounding box center [47, 134] width 45 height 8
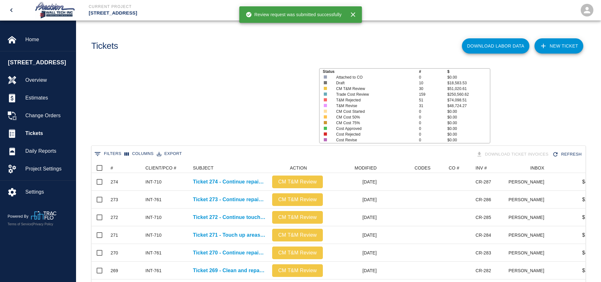
scroll to position [365, 486]
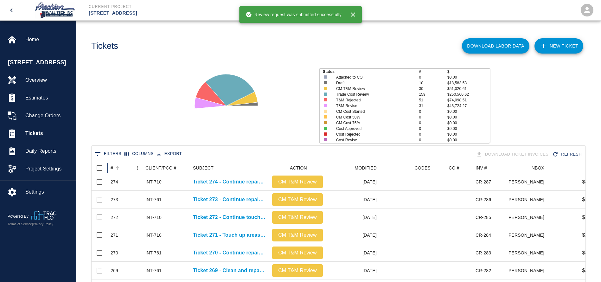
click at [128, 168] on div "#" at bounding box center [122, 168] width 22 height 10
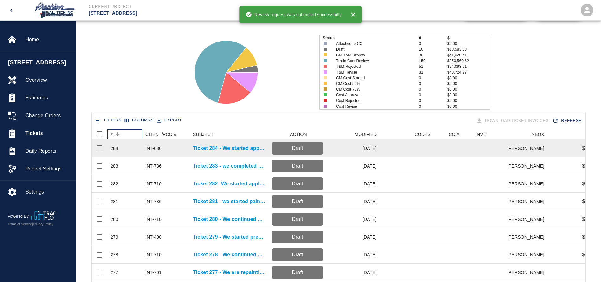
scroll to position [142, 0]
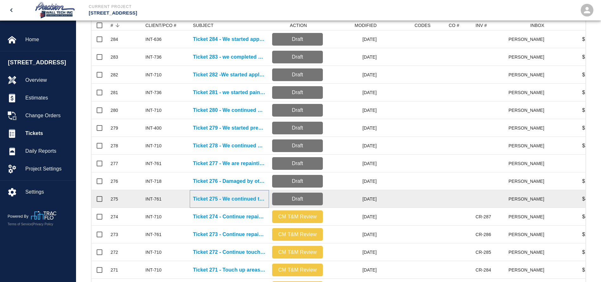
click at [210, 201] on p "Ticket 275 - We continued touching up point-ups on walls" at bounding box center [229, 199] width 73 height 8
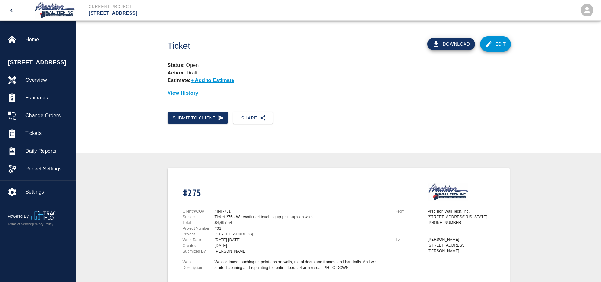
click at [494, 40] on link "Edit" at bounding box center [495, 43] width 31 height 15
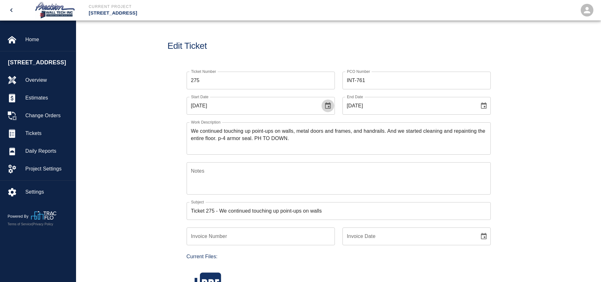
click at [327, 107] on icon "Choose date, selected date is Aug 25, 2025" at bounding box center [328, 106] width 8 height 8
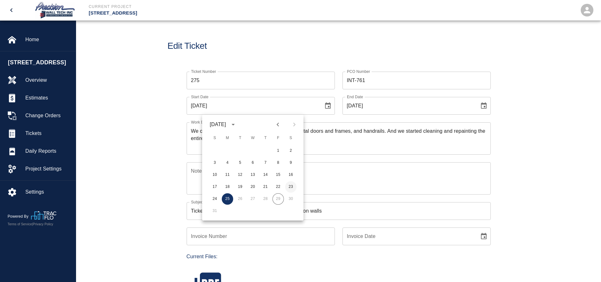
click at [289, 186] on button "23" at bounding box center [290, 186] width 11 height 11
type input "[DATE]"
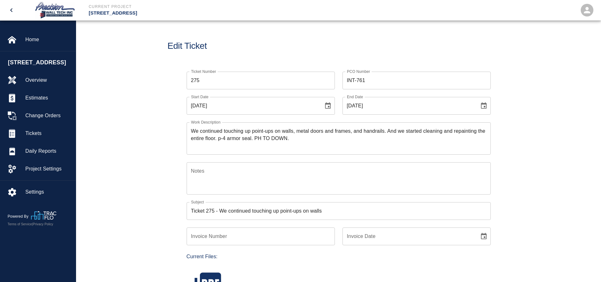
click at [480, 108] on icon "Choose date, selected date is Aug 25, 2025" at bounding box center [484, 106] width 8 height 8
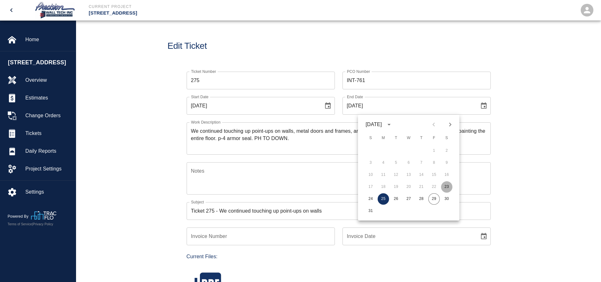
click at [447, 187] on button "23" at bounding box center [446, 186] width 11 height 11
type input "[DATE]"
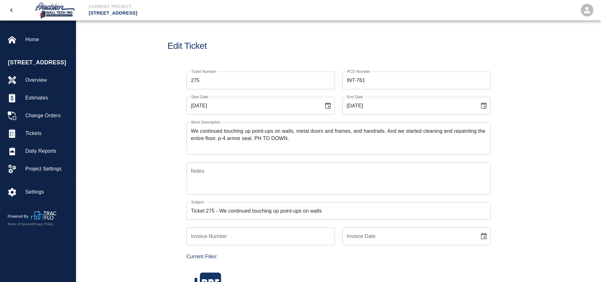
click at [190, 127] on div "We continued touching up point-ups on walls, metal doors and frames, and handra…" at bounding box center [338, 138] width 304 height 32
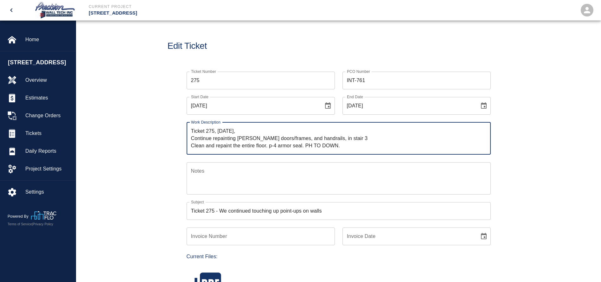
click at [348, 139] on textarea "Ticket 275, [DATE], Continue repainting [PERSON_NAME] doors/frames, and handrai…" at bounding box center [338, 138] width 295 height 22
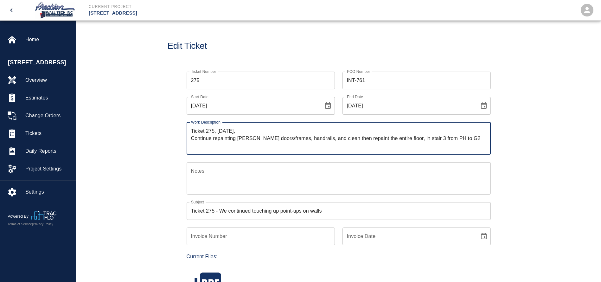
type textarea "Ticket 275, [DATE], Continue repainting [PERSON_NAME] doors/frames, handrails, …"
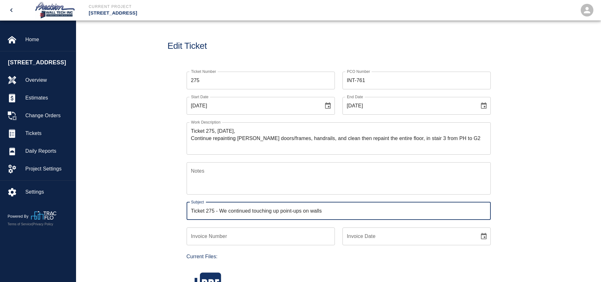
click at [345, 207] on input "Ticket 275 - We continued touching up point-ups on walls" at bounding box center [338, 211] width 304 height 18
type input "Ticket 275 - Continue repainting areas in stair 3"
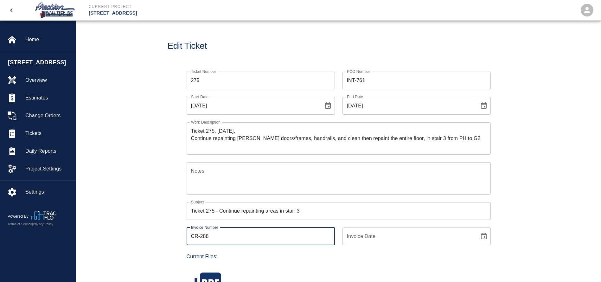
type input "CR-288"
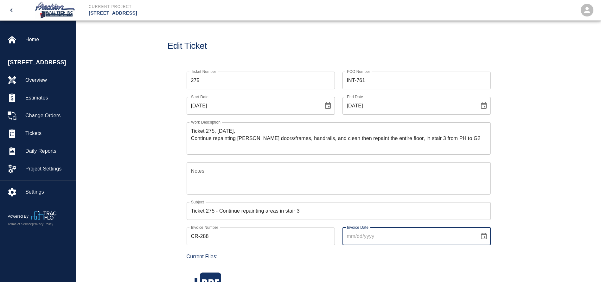
click at [484, 237] on icon "Choose date" at bounding box center [484, 236] width 6 height 6
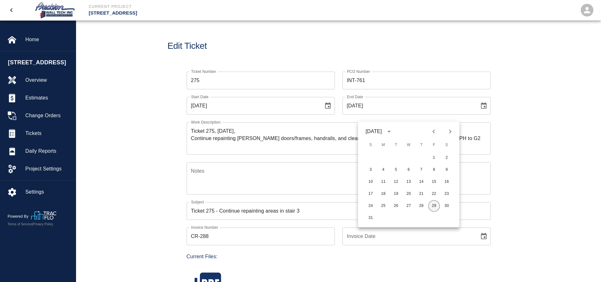
click at [436, 208] on button "29" at bounding box center [433, 205] width 11 height 11
type input "[DATE]"
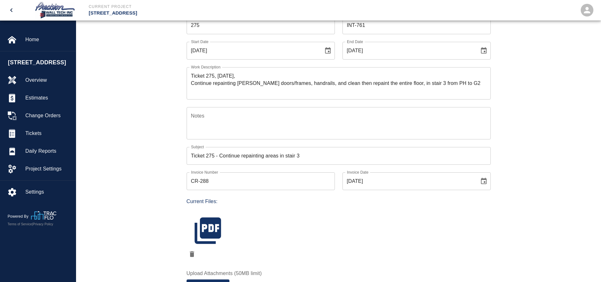
scroll to position [95, 0]
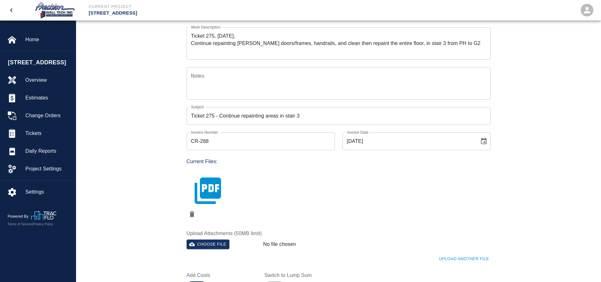
click at [220, 197] on icon "button" at bounding box center [207, 190] width 26 height 26
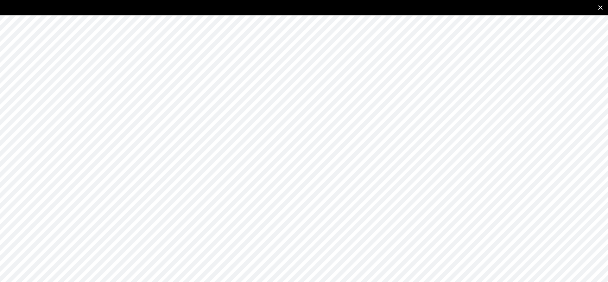
click at [600, 8] on icon "close" at bounding box center [601, 8] width 8 height 8
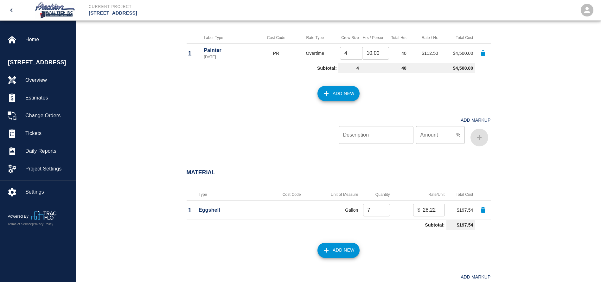
scroll to position [427, 0]
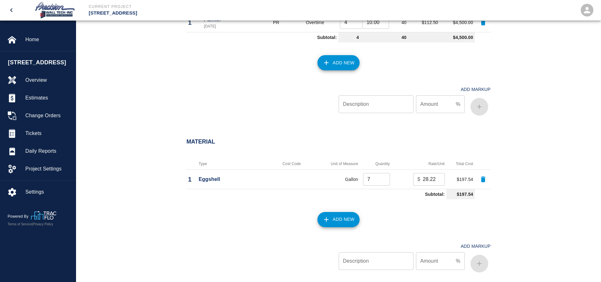
click at [376, 179] on input "7" at bounding box center [376, 179] width 27 height 13
type input "2"
click at [341, 219] on button "Add New" at bounding box center [338, 219] width 42 height 15
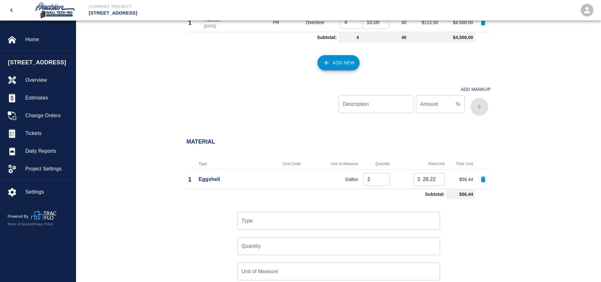
click at [351, 217] on input "Type" at bounding box center [338, 221] width 197 height 12
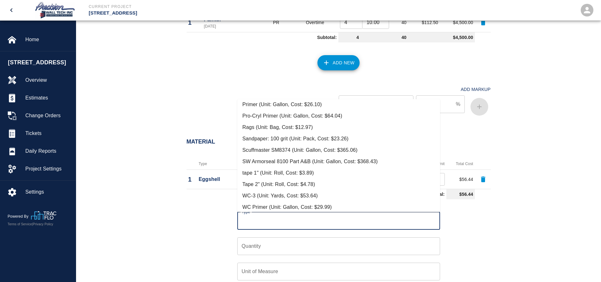
scroll to position [132, 0]
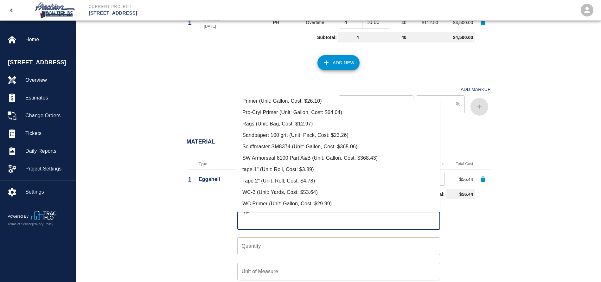
click at [283, 157] on li "SW Armorseal 8100 Part A&B (Unit: Gallon, Cost: $368.43)" at bounding box center [338, 157] width 203 height 11
type input "SW Armorseal 8100 Part A&B (Unit: Gallon, Cost: $368.43)"
type input "Gallon"
type input "368.43"
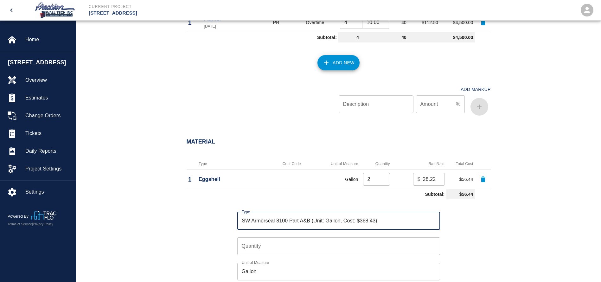
scroll to position [570, 0]
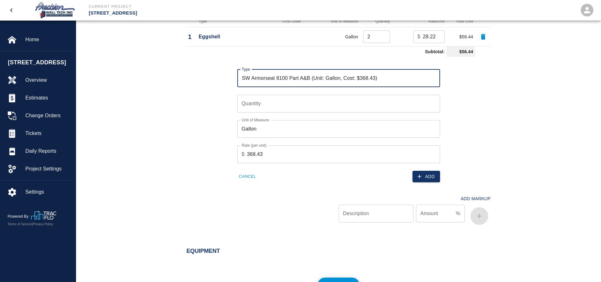
click at [283, 104] on input "Quantity" at bounding box center [338, 104] width 203 height 18
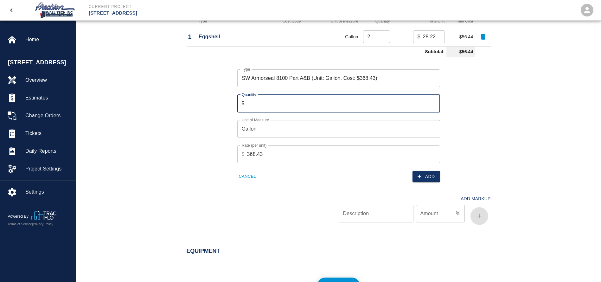
type input "5"
click at [506, 139] on div "Material Type Cost Code Unit of Measure Quantity Rate/Unit Total Cost 1 Eggshel…" at bounding box center [338, 105] width 342 height 244
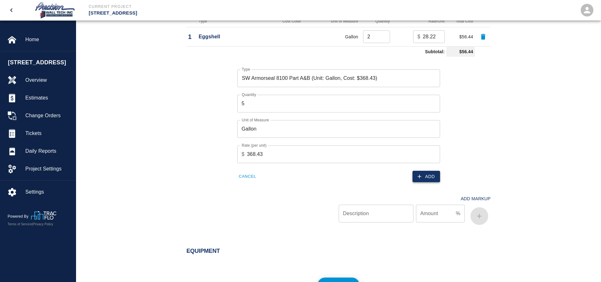
click at [426, 177] on button "Add" at bounding box center [426, 177] width 28 height 12
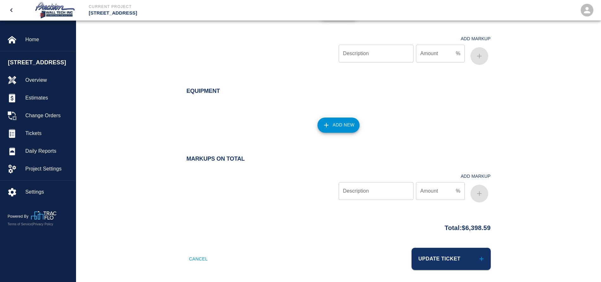
scroll to position [657, 0]
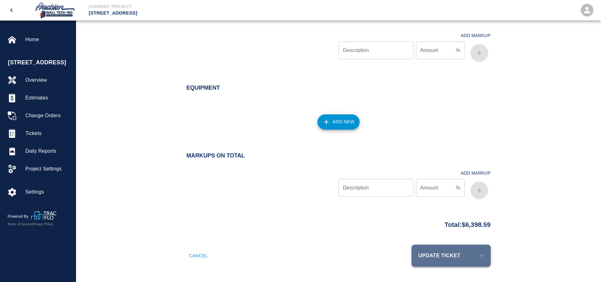
click at [458, 260] on button "Update Ticket" at bounding box center [450, 255] width 79 height 22
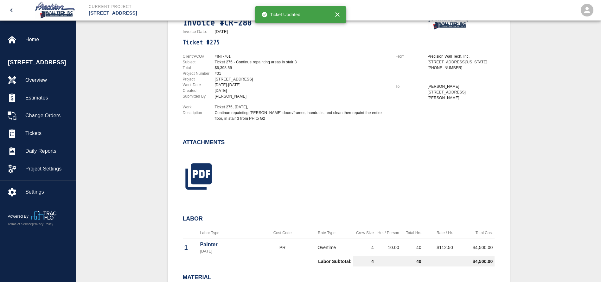
scroll to position [190, 0]
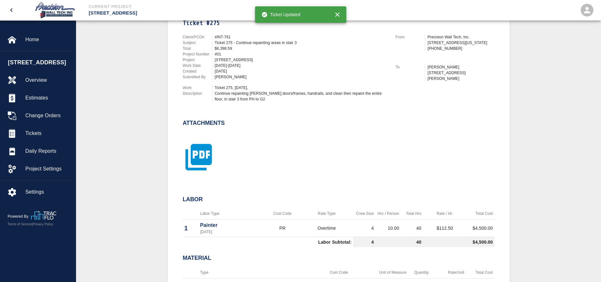
click at [201, 163] on icon "button" at bounding box center [198, 157] width 26 height 26
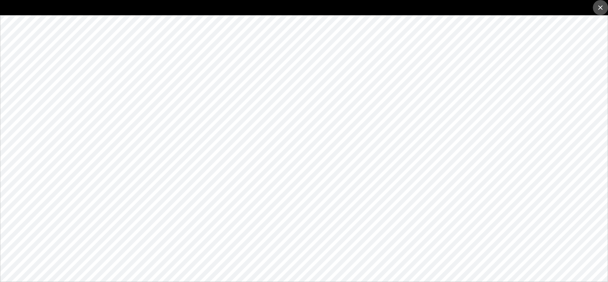
click at [596, 8] on button "close" at bounding box center [600, 7] width 15 height 15
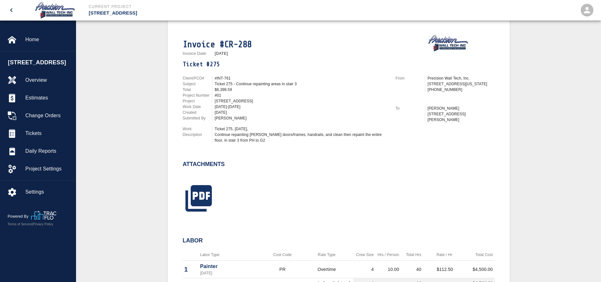
scroll to position [47, 0]
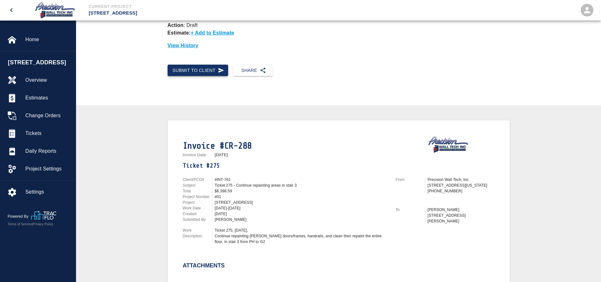
click at [220, 68] on icon "button" at bounding box center [221, 70] width 6 height 5
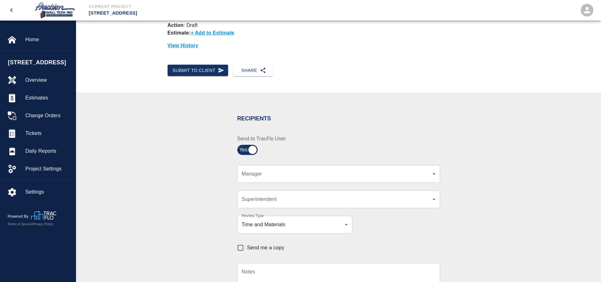
click at [307, 167] on div "​ Manager" at bounding box center [338, 174] width 203 height 18
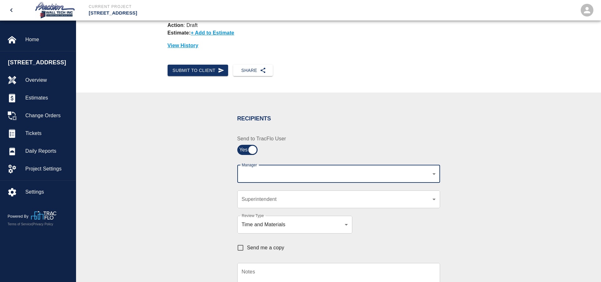
click at [308, 170] on body "Current Project [STREET_ADDRESS] Home [STREET_ADDRESS] Overview Estimates Chang…" at bounding box center [300, 94] width 601 height 282
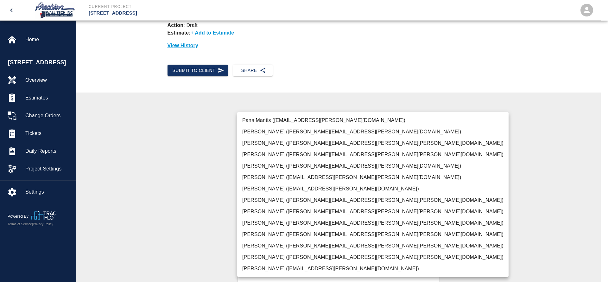
click at [272, 257] on li "[PERSON_NAME] ([PERSON_NAME][EMAIL_ADDRESS][PERSON_NAME][PERSON_NAME][DOMAIN_NA…" at bounding box center [372, 256] width 271 height 11
type input "f2151df9-a33d-4239-98b3-85d2c5195f79"
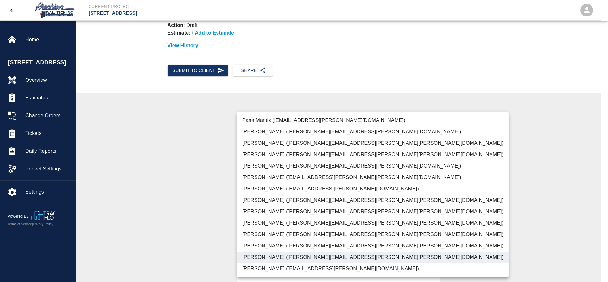
click at [175, 231] on div at bounding box center [304, 141] width 608 height 282
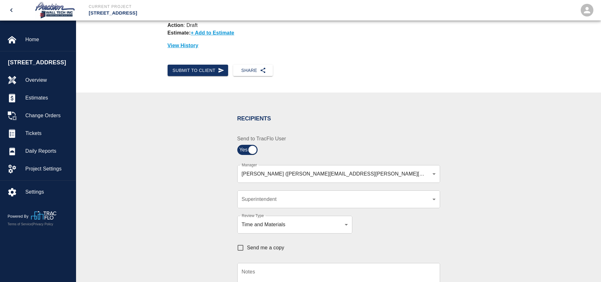
click at [284, 194] on div "​ Superintendent" at bounding box center [338, 199] width 203 height 18
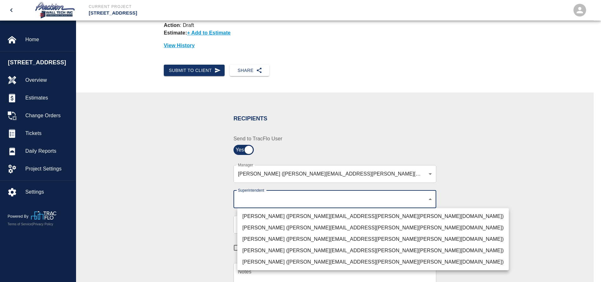
click at [284, 196] on body "Current Project [STREET_ADDRESS] Home [STREET_ADDRESS] Overview Estimates Chang…" at bounding box center [300, 94] width 601 height 282
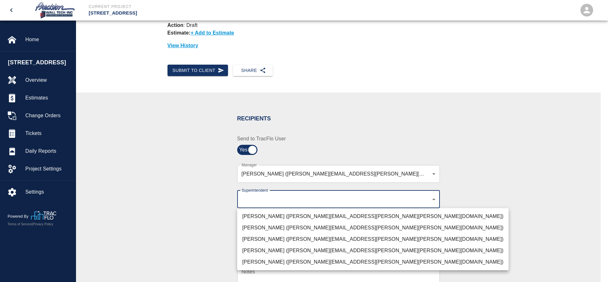
click at [270, 226] on li "[PERSON_NAME] ([PERSON_NAME][EMAIL_ADDRESS][PERSON_NAME][PERSON_NAME][DOMAIN_NA…" at bounding box center [372, 227] width 271 height 11
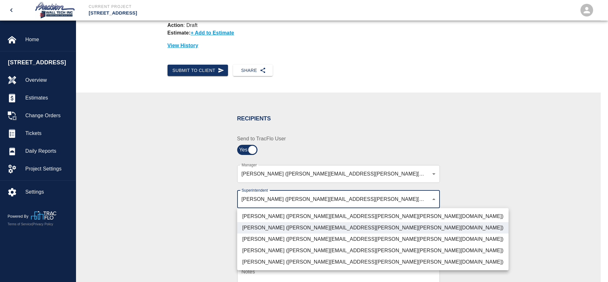
click at [270, 235] on li "[PERSON_NAME] ([PERSON_NAME][EMAIL_ADDRESS][PERSON_NAME][PERSON_NAME][DOMAIN_NA…" at bounding box center [372, 238] width 271 height 11
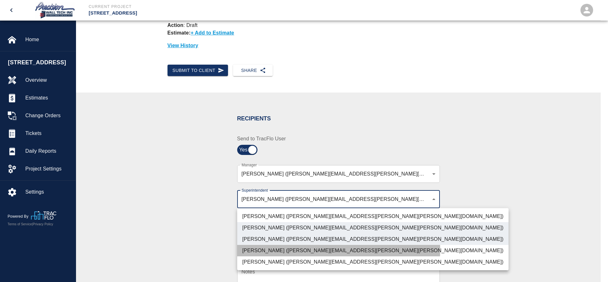
click at [270, 249] on li "[PERSON_NAME] ([PERSON_NAME][EMAIL_ADDRESS][PERSON_NAME][PERSON_NAME][DOMAIN_NA…" at bounding box center [372, 250] width 271 height 11
type input "72aacb9d-1564-447f-ab89-2c6ab52824c7,32bad40b-bb12-40c1-a9d7-1de55074e5d0,5cbe5…"
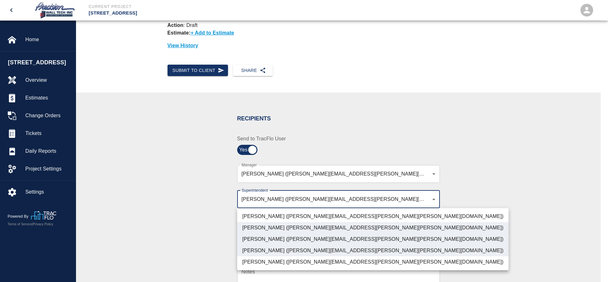
click at [182, 231] on div at bounding box center [304, 141] width 608 height 282
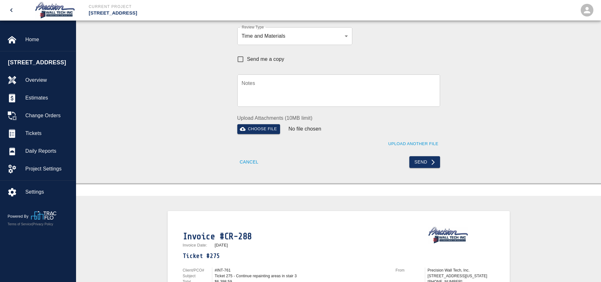
scroll to position [237, 0]
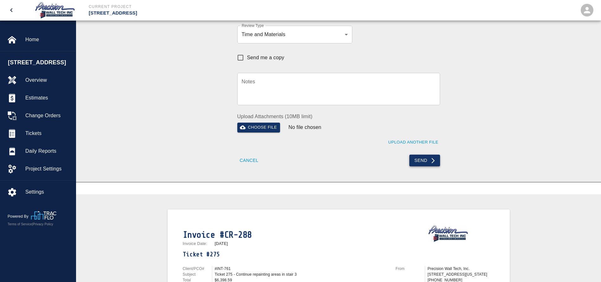
click at [425, 158] on button "Send" at bounding box center [424, 161] width 31 height 12
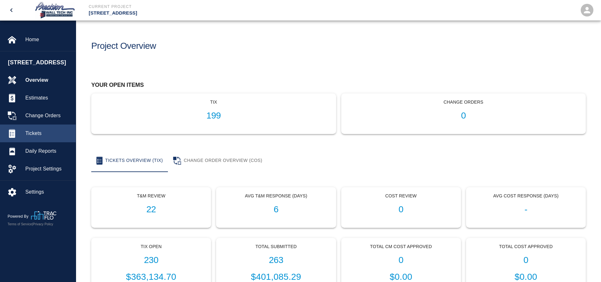
click at [36, 137] on span "Tickets" at bounding box center [47, 134] width 45 height 8
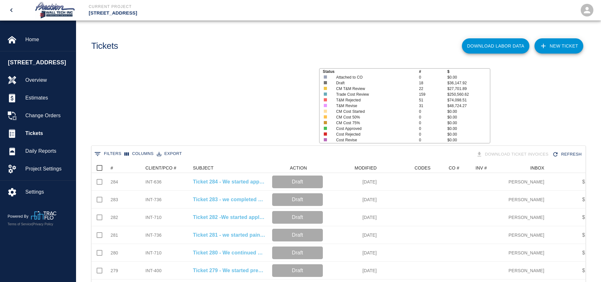
scroll to position [365, 486]
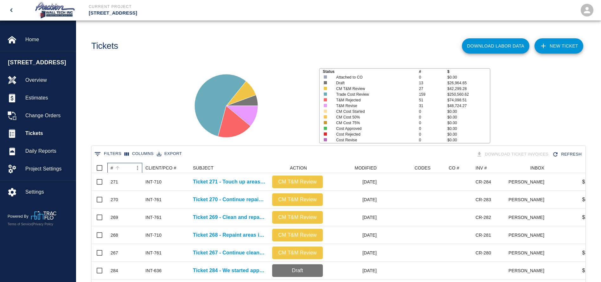
click at [125, 166] on div "#" at bounding box center [122, 168] width 22 height 10
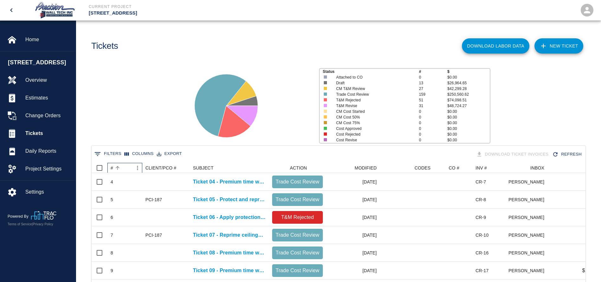
click at [125, 166] on div "#" at bounding box center [122, 168] width 22 height 10
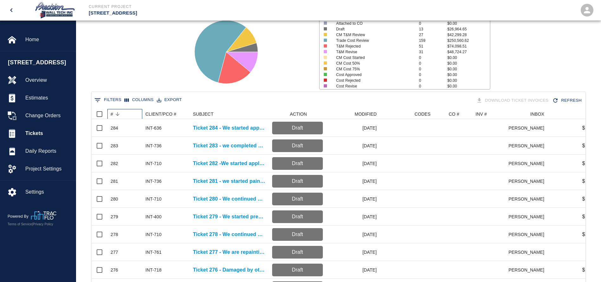
scroll to position [237, 0]
